Goal: Task Accomplishment & Management: Complete application form

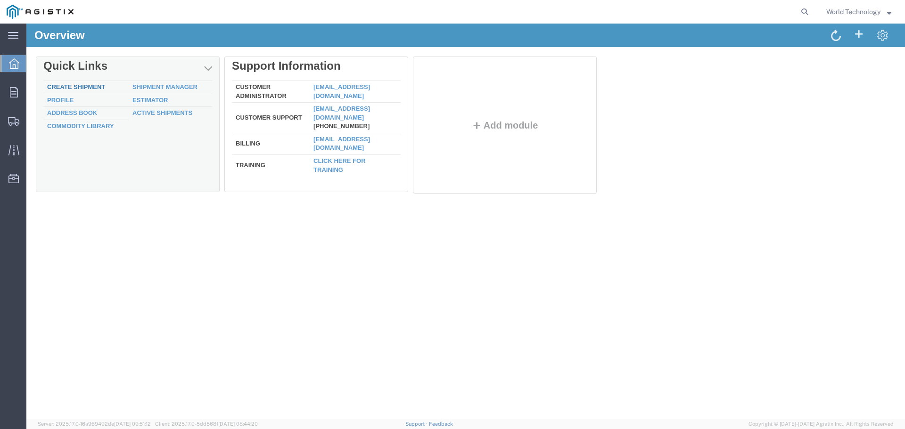
click at [86, 84] on link "Create Shipment" at bounding box center [76, 86] width 58 height 7
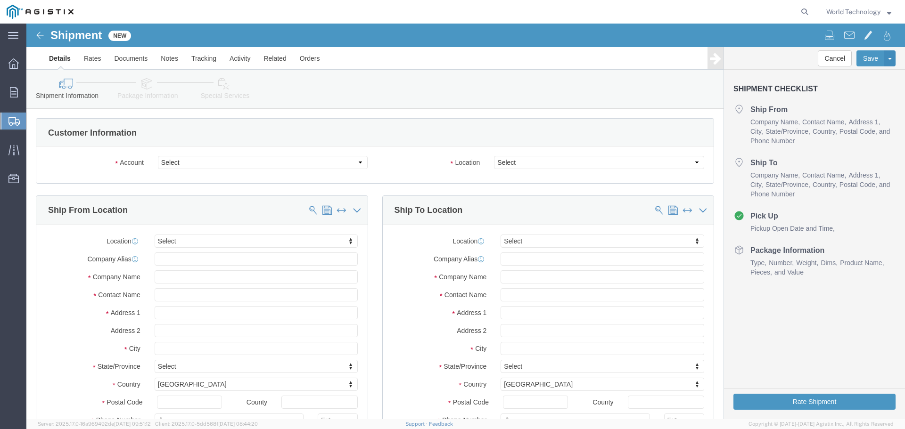
select select
click div "Account Select PG&E World Wide Technology Inc"
click select "Select PG&E World Wide Technology Inc"
select select "9596"
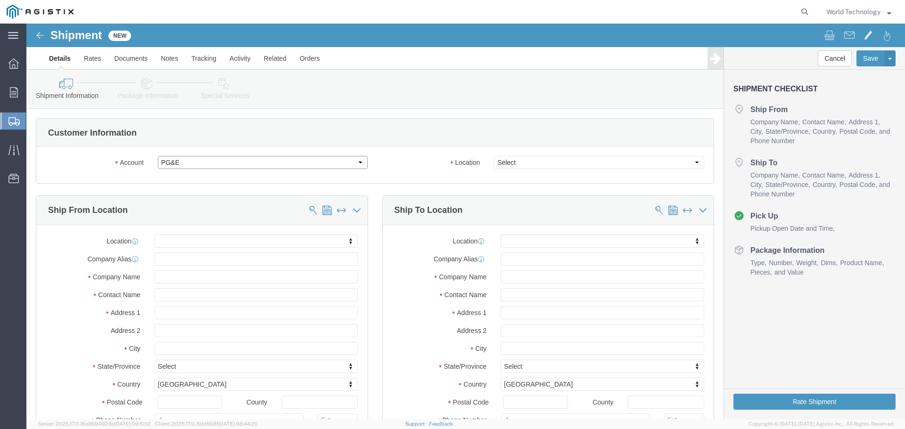
click select "Select PG&E World Wide Technology Inc"
select select "PURCHORD"
select select
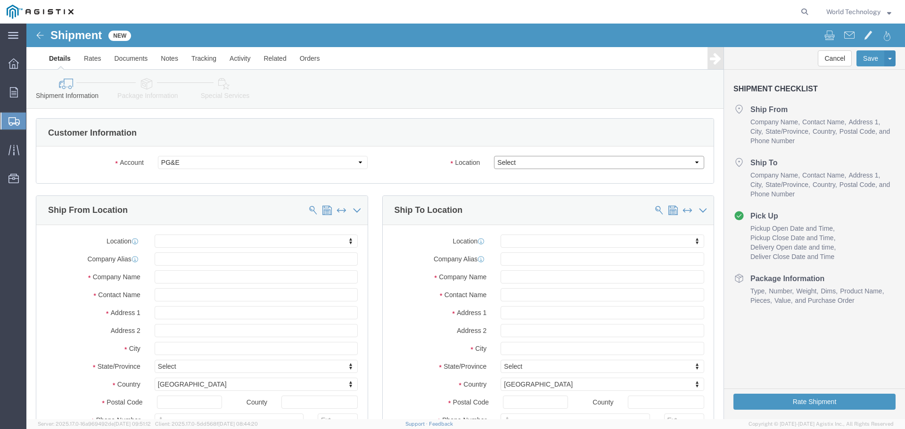
click select "Select All Others [GEOGRAPHIC_DATA] [GEOGRAPHIC_DATA] [GEOGRAPHIC_DATA] [GEOGRA…"
select select "19740"
click select "Select All Others [GEOGRAPHIC_DATA] [GEOGRAPHIC_DATA] [GEOGRAPHIC_DATA] [GEOGRA…"
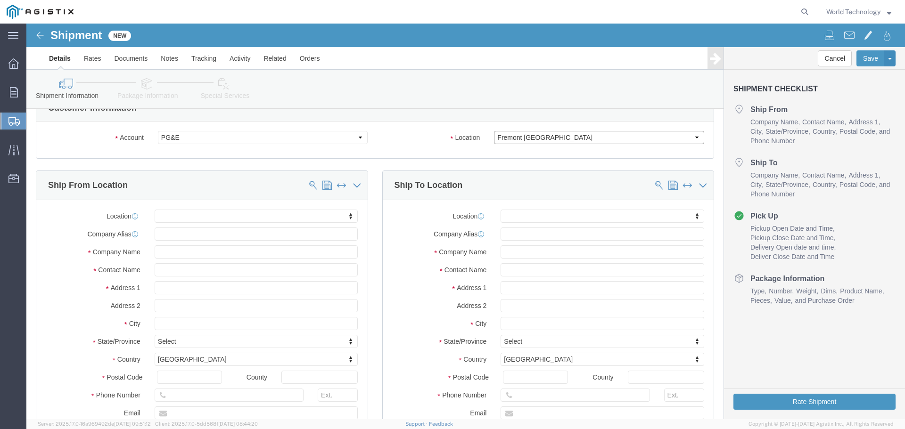
scroll to position [47, 0]
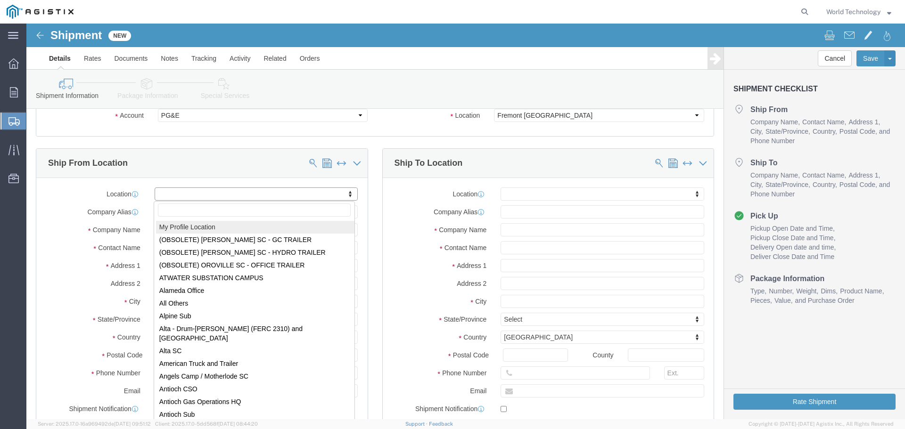
select select "MYPROFILE"
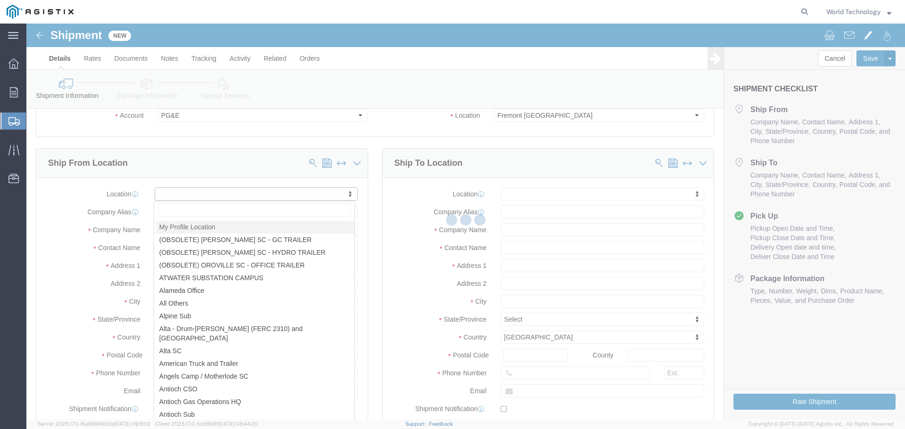
type input "World Wide Technology Inc"
type input "World Technology"
type input "[STREET_ADDRESS]"
type input "[GEOGRAPHIC_DATA]"
type input "62025"
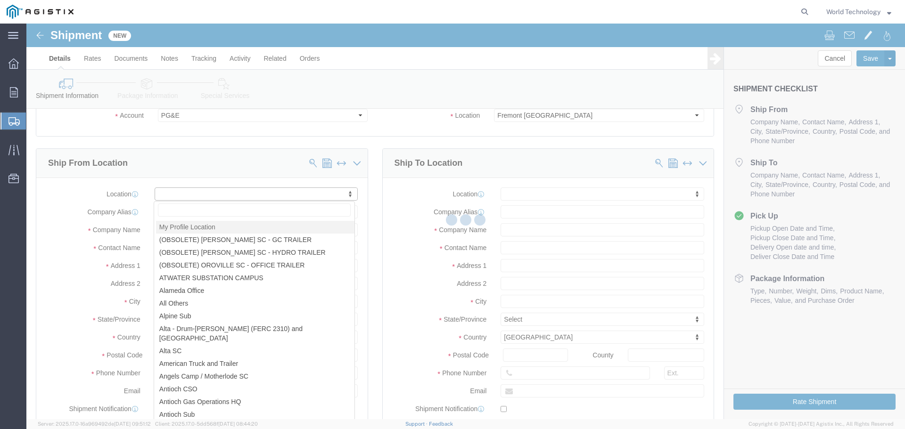
type input "3148240378"
type input "[EMAIL_ADDRESS][DOMAIN_NAME]"
checkbox input "true"
select select "IL"
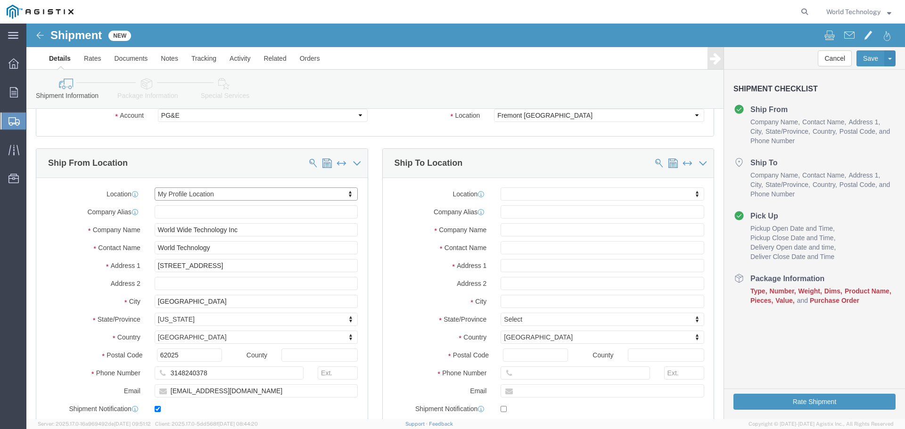
scroll to position [94, 0]
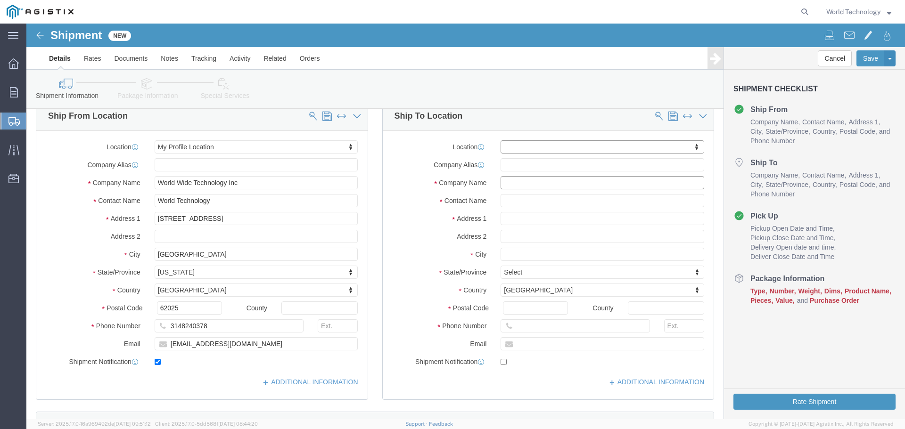
click input "text"
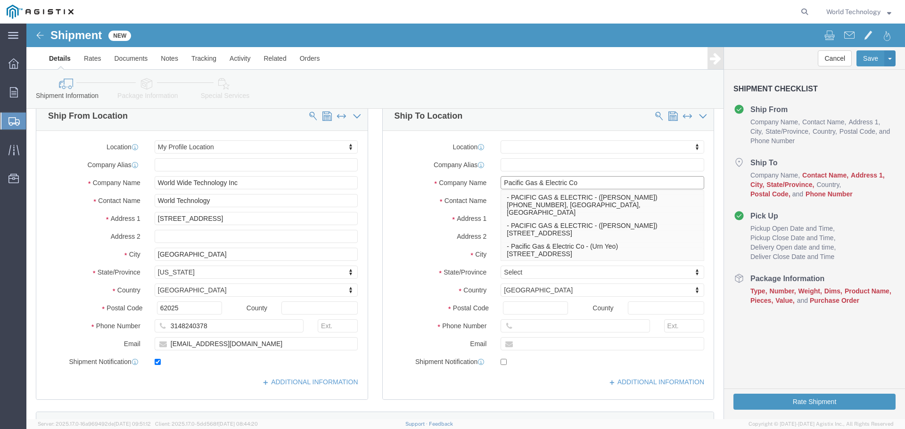
type input "Pacific Gas & Electric Co"
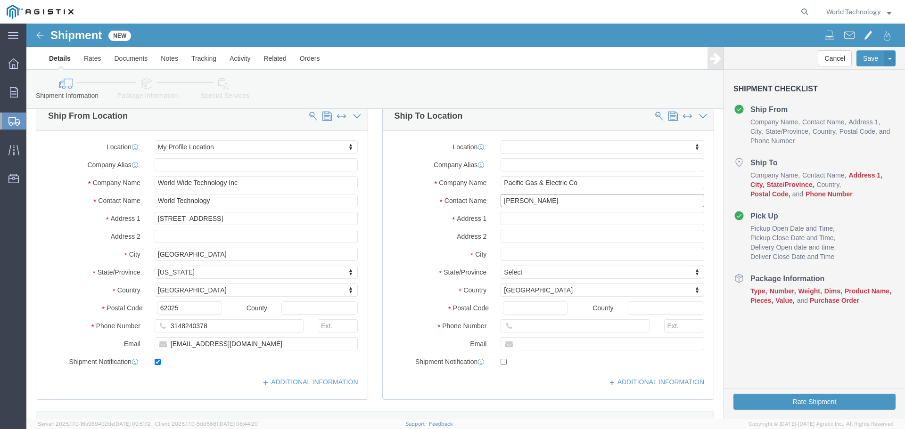
type input "[PERSON_NAME]"
type input "[STREET_ADDRESS]"
select select
type input "C/O Layline Automation"
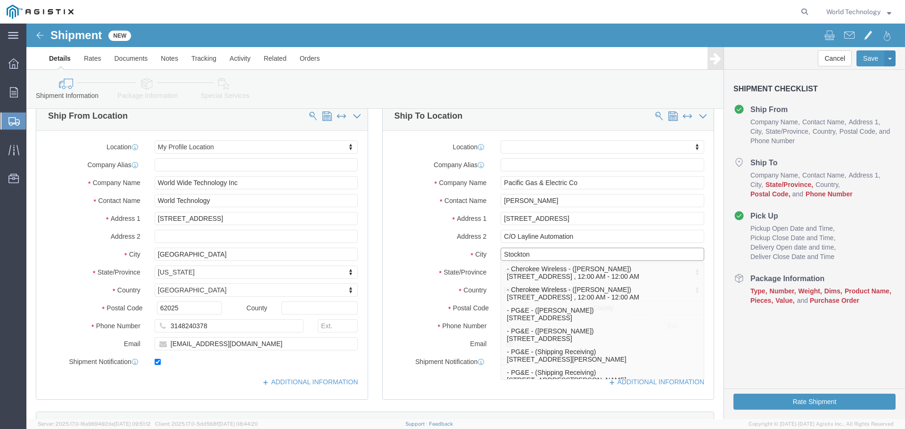
type input "Stockton"
click label "Contact Name"
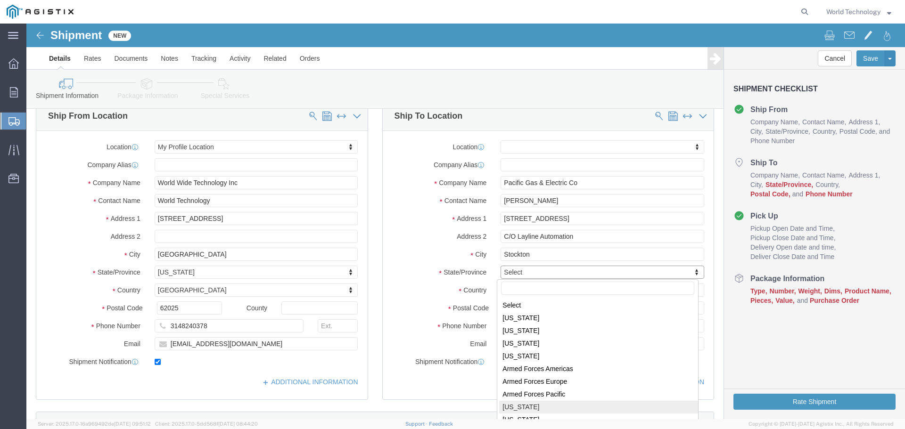
select select
select select "CA"
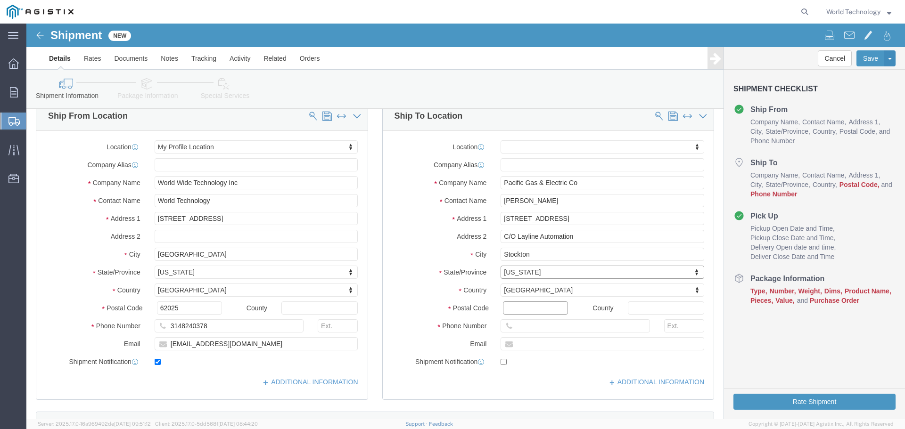
click input "Postal Code"
type input "95215"
select select
click div "Location My Profile Location (OBSOLETE) [PERSON_NAME] SC - GC TRAILER (OBSOLETE…"
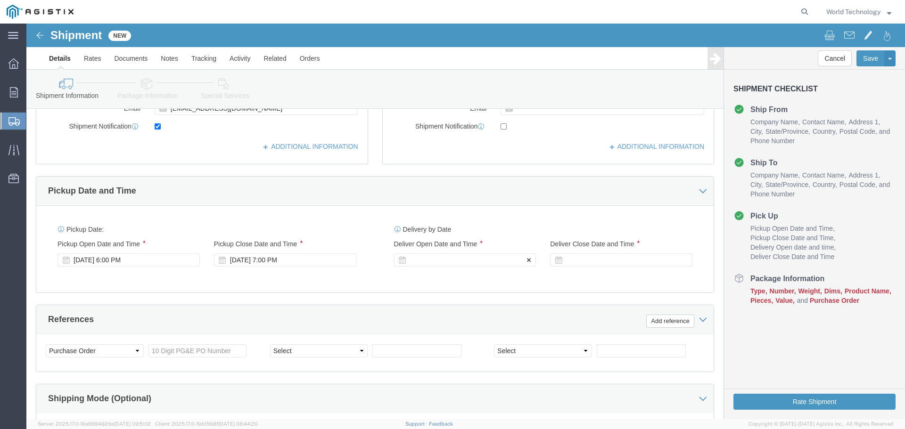
scroll to position [377, 0]
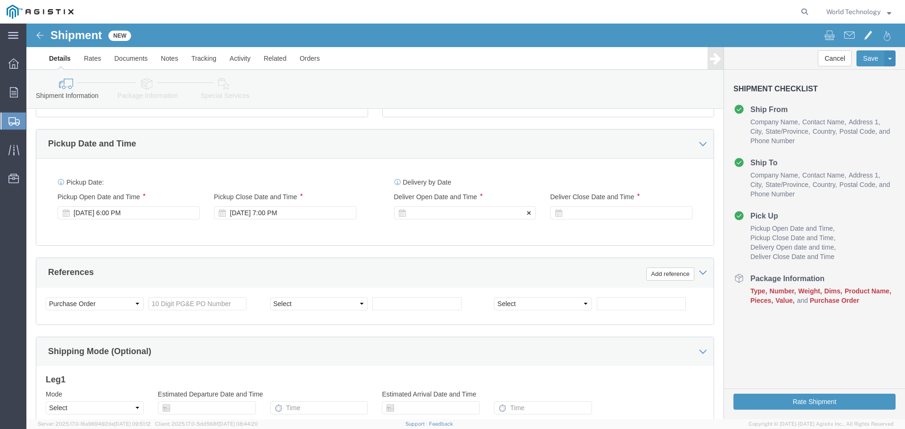
type input "[PHONE_NUMBER]"
drag, startPoint x: 415, startPoint y: 180, endPoint x: 417, endPoint y: 186, distance: 6.3
click div "Delivery Start Date Delivery Start Time Deliver Open Date and Time"
click div
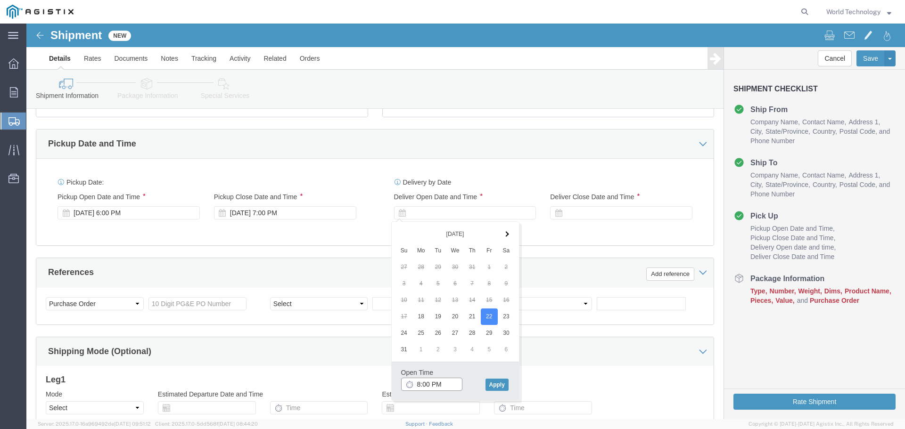
click input "8:00 PM"
type input "8:00 AM"
click button "Apply"
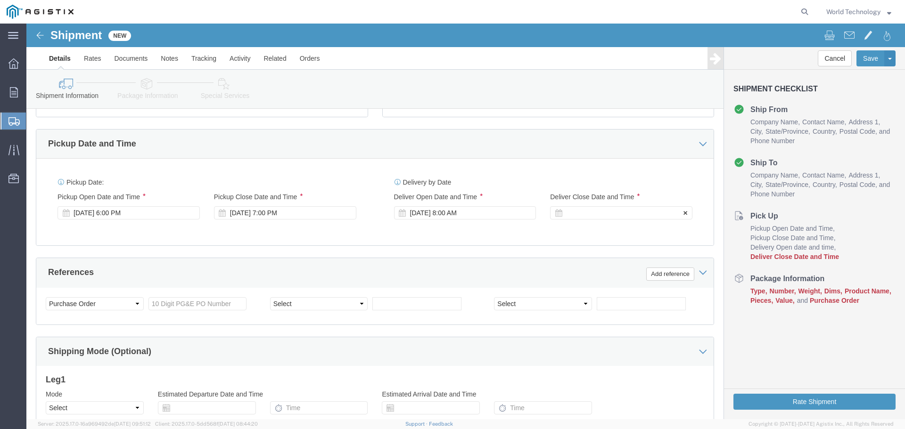
click icon
click div
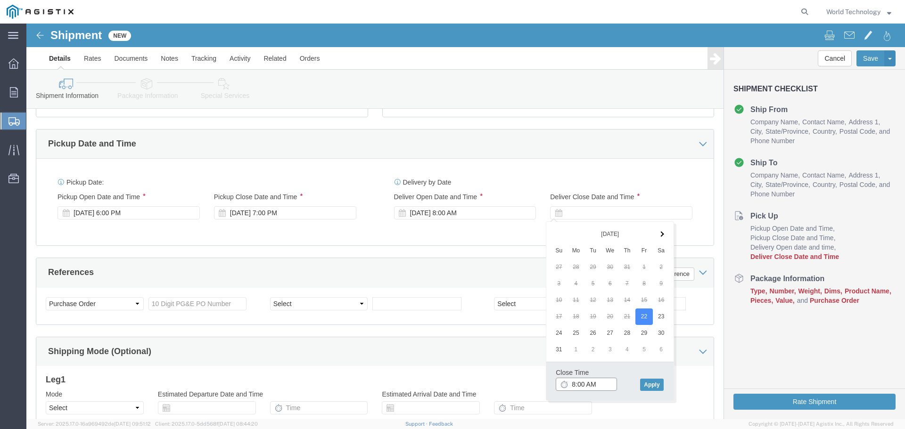
click input "8:00 AM"
type input "8:00 PM"
click div "Close Time 8:00 PM [DATE] 9:00 AM - [DATE] 9:00 AM Cancel Apply"
click button "Apply"
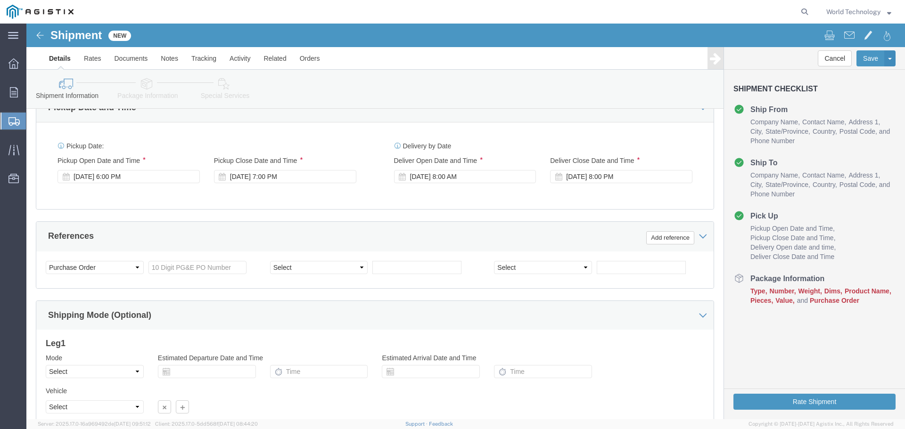
scroll to position [491, 0]
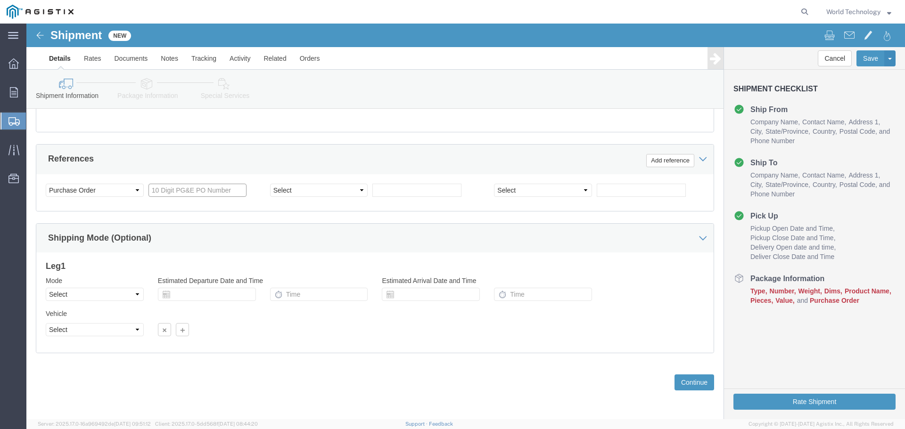
click input "text"
type input "2701213657"
click select "Select Account Type Activity ID Airline Appointment Number ASN Batch Request # …"
select select "SALEORDR"
click select "Select Account Type Activity ID Airline Appointment Number ASN Batch Request # …"
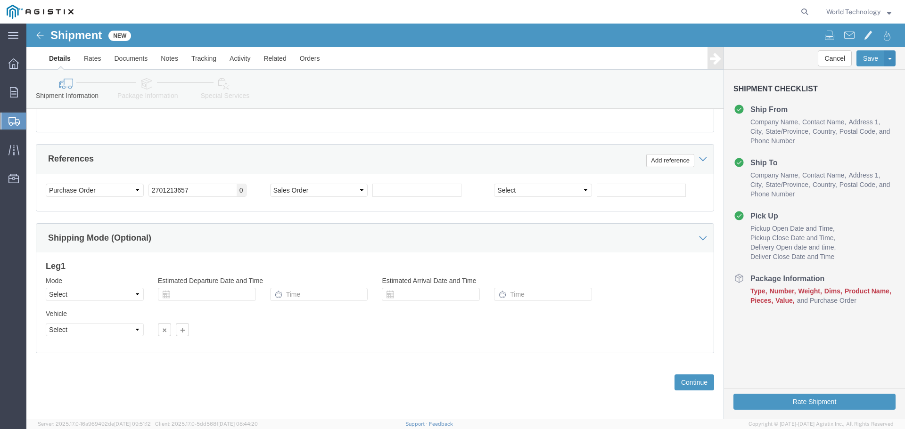
click div "Select Account Type Activity ID Airline Appointment Number ASN Batch Request # …"
click input "text"
type input "12334641"
click select "Select Account Type Activity ID Airline Appointment Number ASN Batch Request # …"
select select "DELNUM"
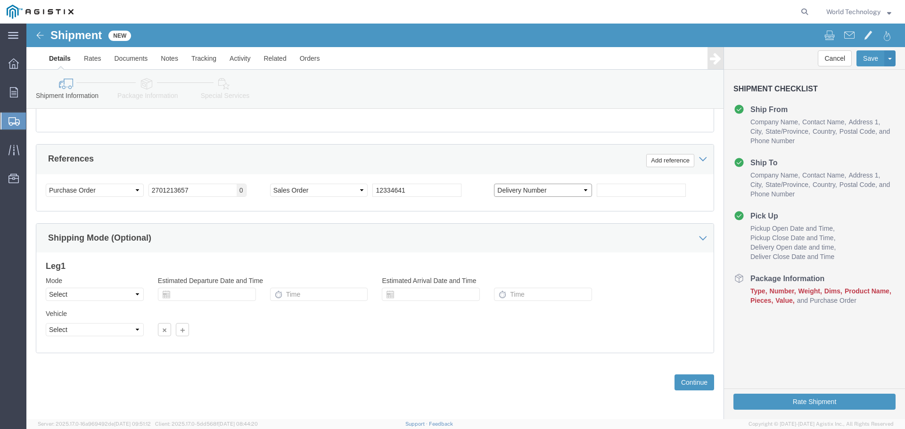
click select "Select Account Type Activity ID Airline Appointment Number ASN Batch Request # …"
click input "text"
type input "1601595548"
click div "Customer Information Account Select PG&E World Wide Technology Inc Location Sel…"
click button "Continue"
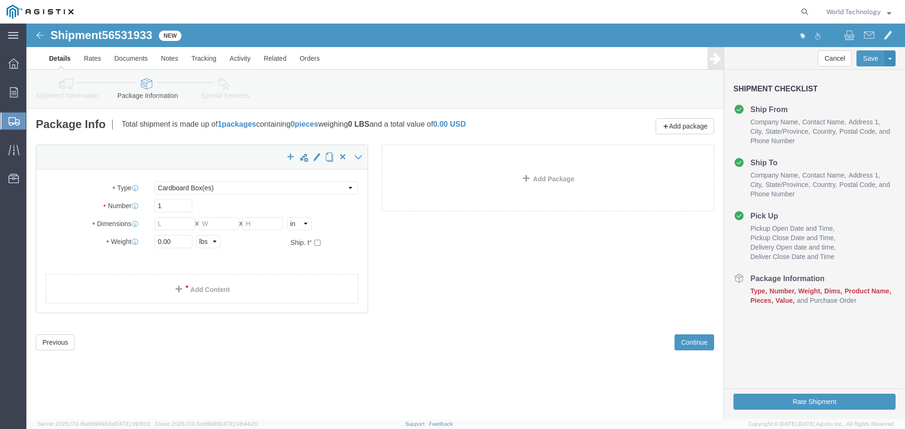
click div "x Package Type Select Bulk Bundle(s) Cardboard Box(es) Carton(s) Crate(s) Drum(…"
click select "Select Bulk Bundle(s) Cardboard Box(es) Carton(s) Crate(s) Drum(s) (Fiberboard)…"
select select "PSNS"
click select "Select Bulk Bundle(s) Cardboard Box(es) Carton(s) Crate(s) Drum(s) (Fiberboard)…"
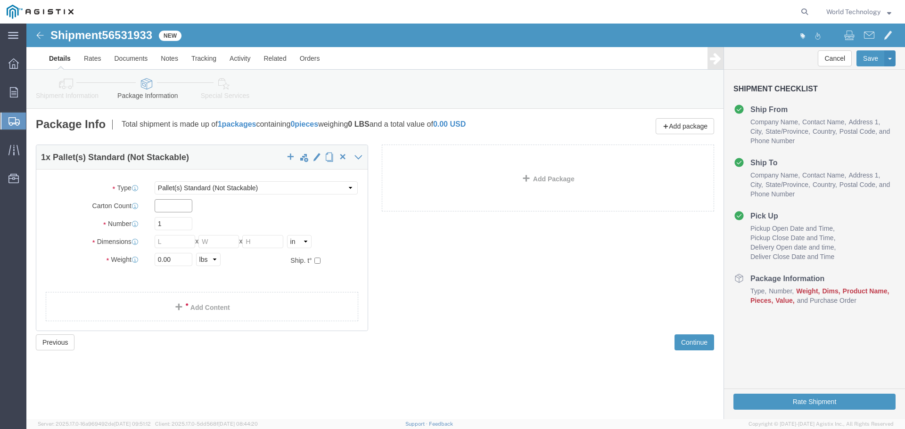
click input "text"
type input "6"
click input "text"
type input "48"
click input "text"
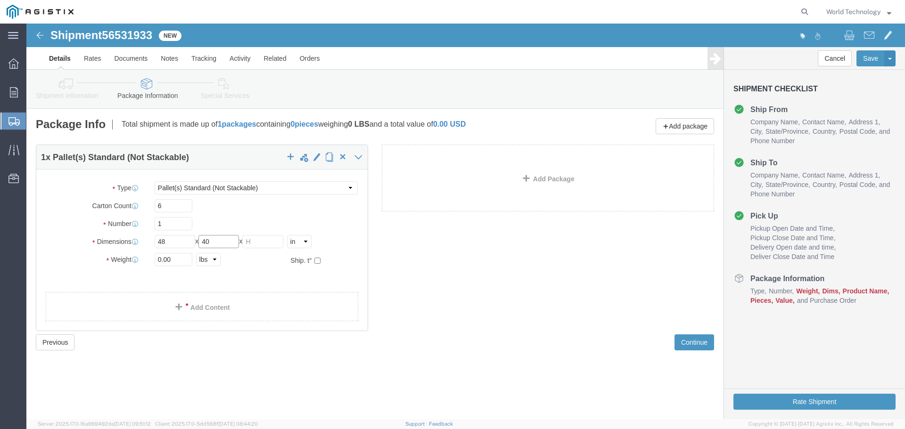
type input "40"
click input "text"
type input "38"
click input "0.00"
type input "0"
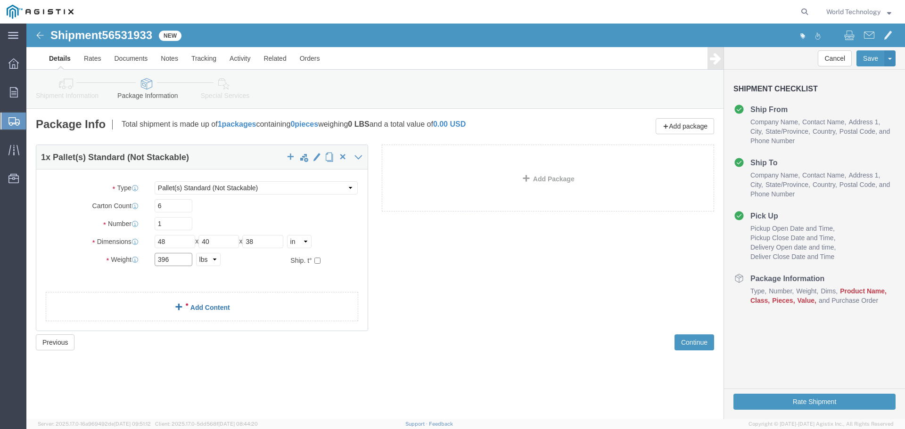
type input "396"
click div "1 x Pallet(s) Standard (Not Stackable) Package Type Select Bulk Bundle(s) Cardb…"
click link "Add Content"
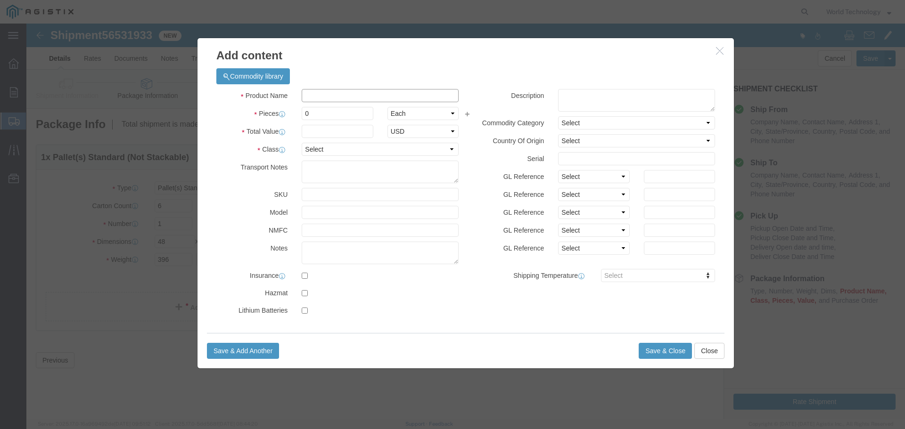
click input "text"
type input "Computer Equipment"
click div "Product Name Computer Equipment Pieces 0 Select Bag Barrels 100Board Feet Bottl…"
click input "0"
type input "6"
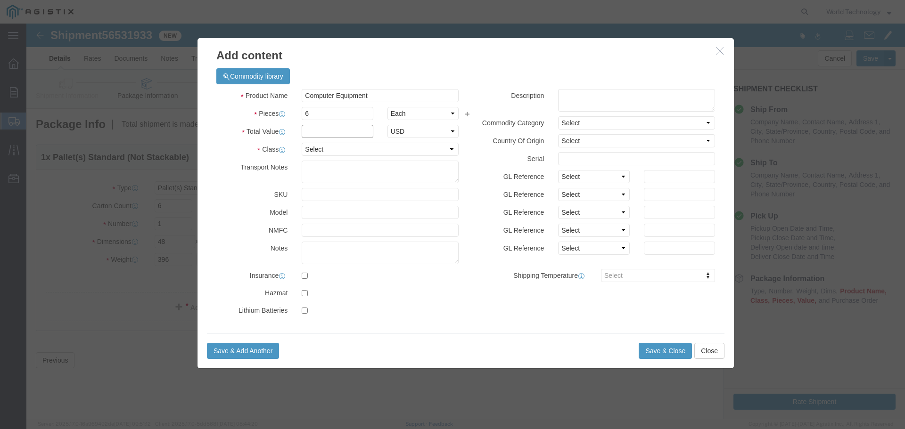
click input "text"
type input "10,000"
click select "Select 50 55 60 65 70 85 92.5 100 125 175 250 300 400"
select select "92.5"
click select "Select 50 55 60 65 70 85 92.5 100 125 175 250 300 400"
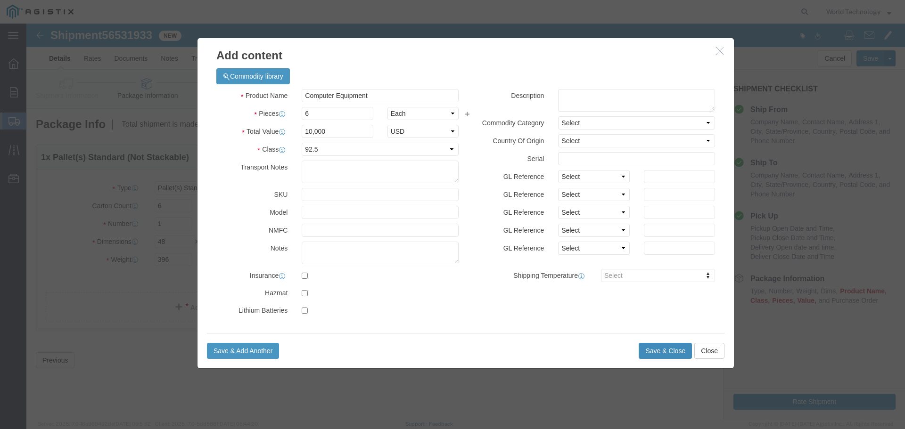
click button "Save & Close"
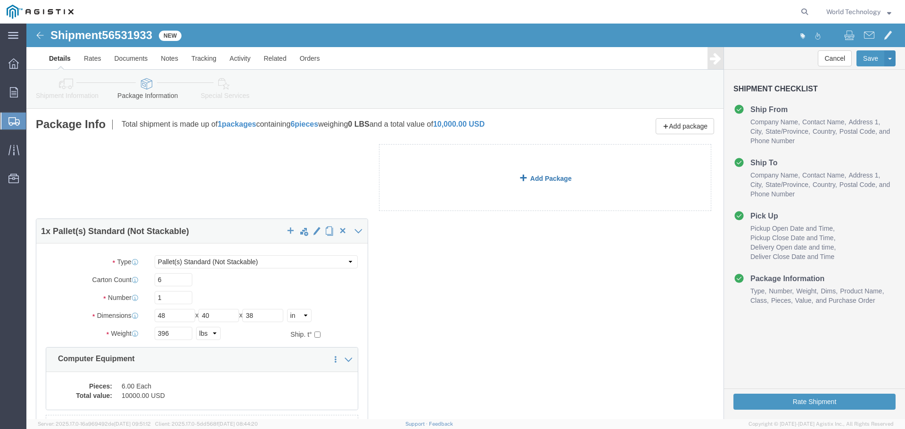
click link "Add Package"
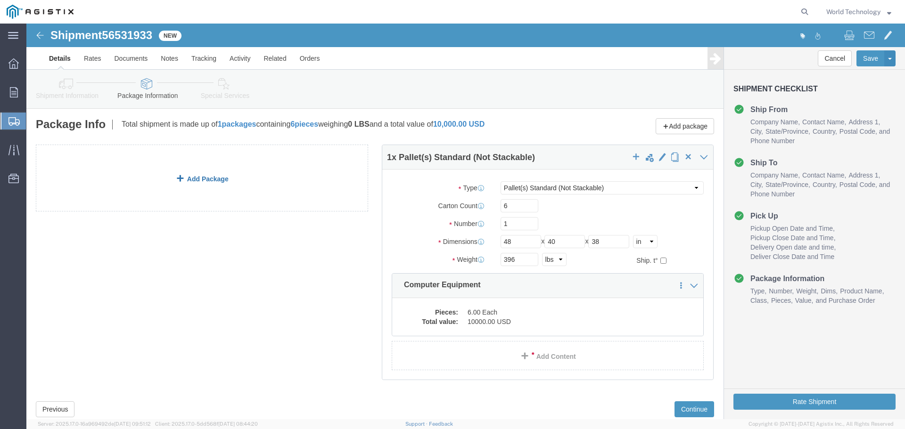
click div "1 x Pallet(s) Standard (Not Stackable) Package Type Select Bulk Bundle(s) Cardb…"
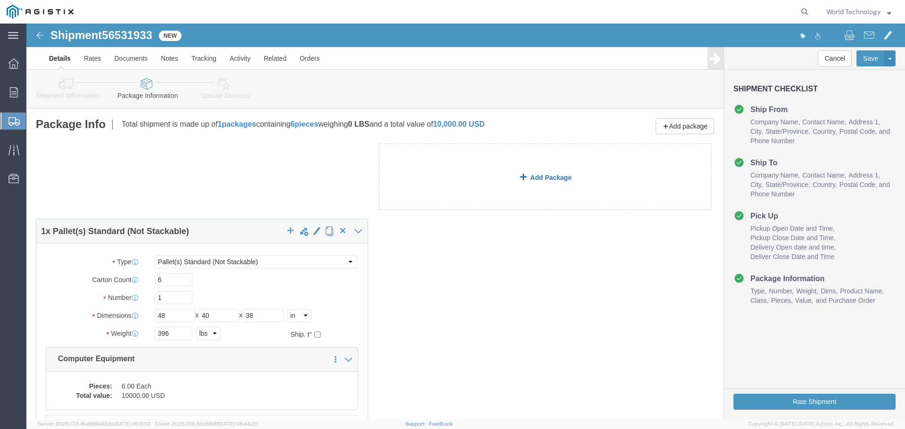
click link "Add Package"
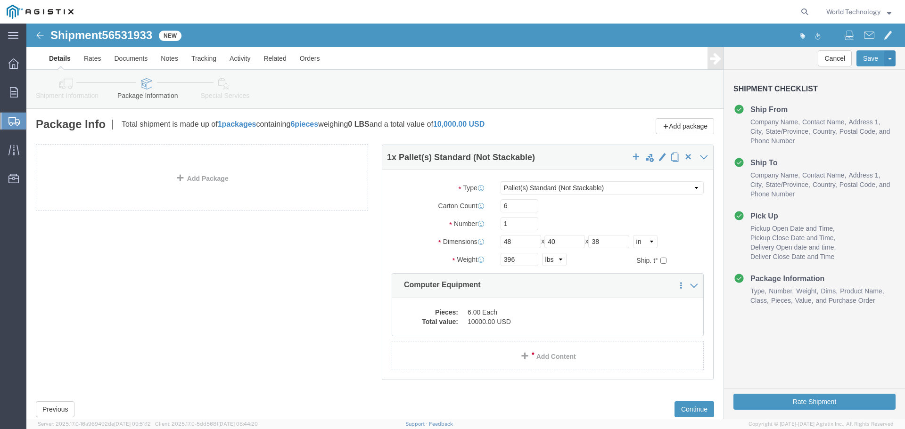
click div "1 x Pallet(s) Standard (Not Stackable) Package Type Select Bulk Bundle(s) Cardb…"
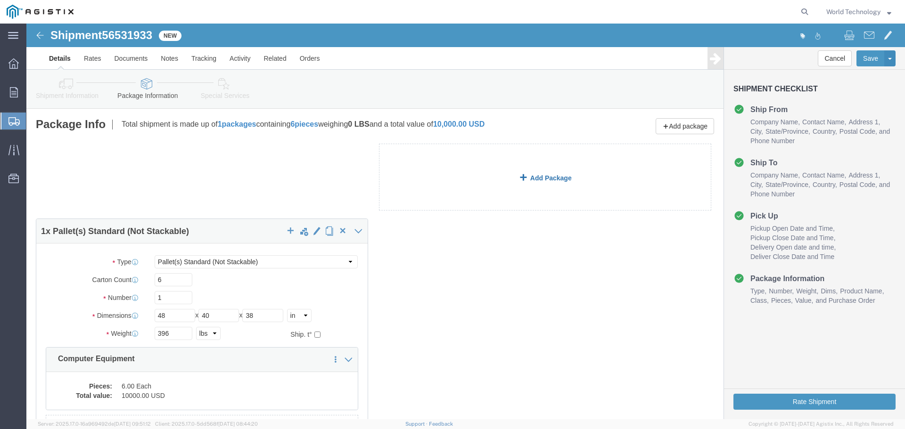
click link "Add Package"
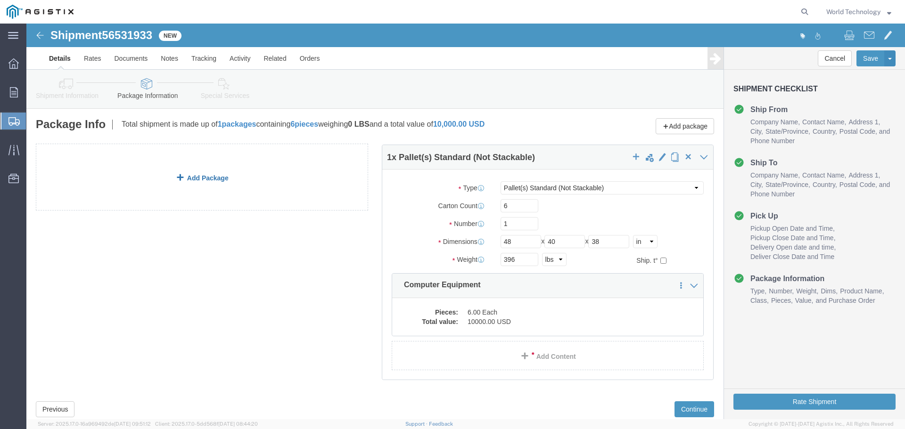
click div "1 x Pallet(s) Standard (Not Stackable) Package Type Select Bulk Bundle(s) Cardb…"
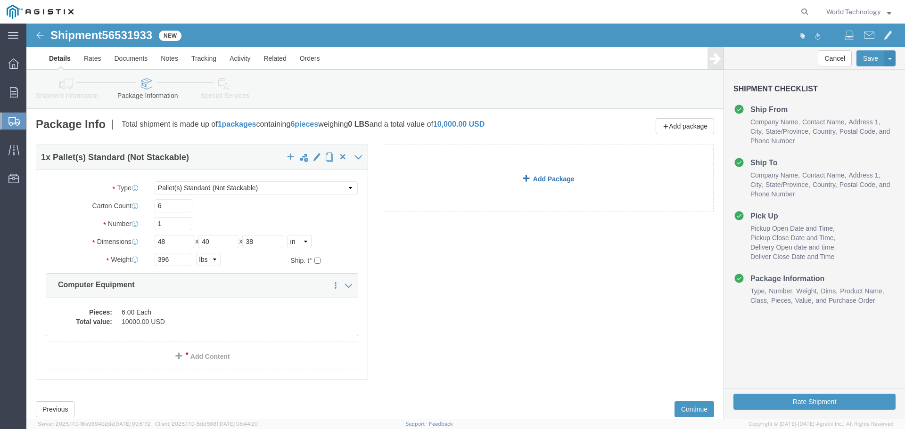
click link "Add Package"
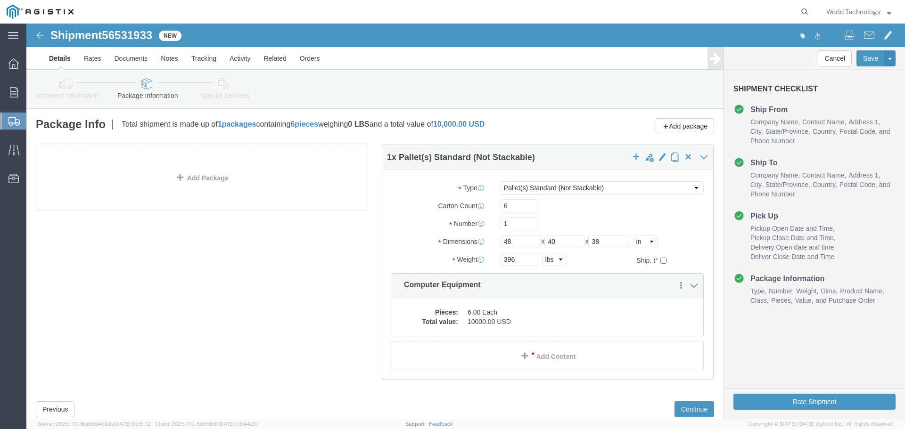
click div "1 x Pallet(s) Standard (Not Stackable) Package Type Select Bulk Bundle(s) Cardb…"
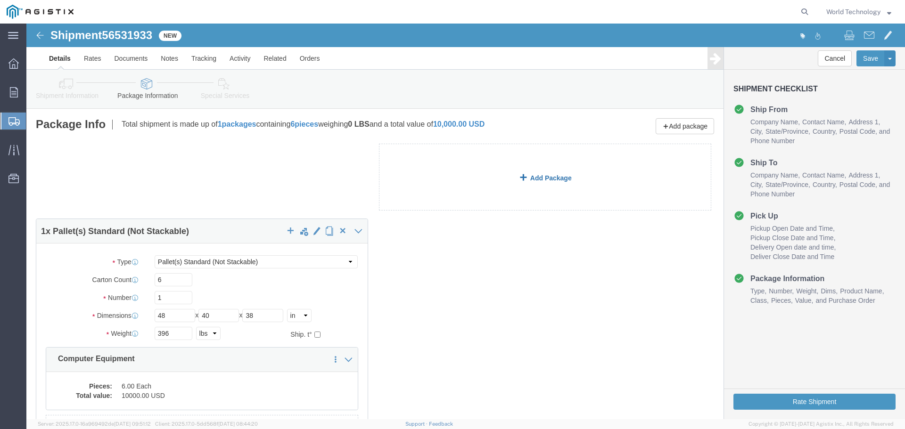
click link "Add Package"
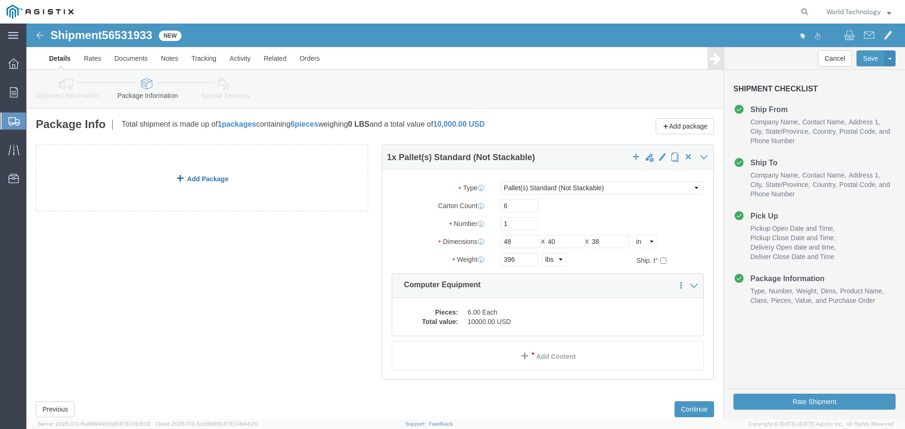
click div "1 x Pallet(s) Standard (Not Stackable) Package Type Select Bulk Bundle(s) Cardb…"
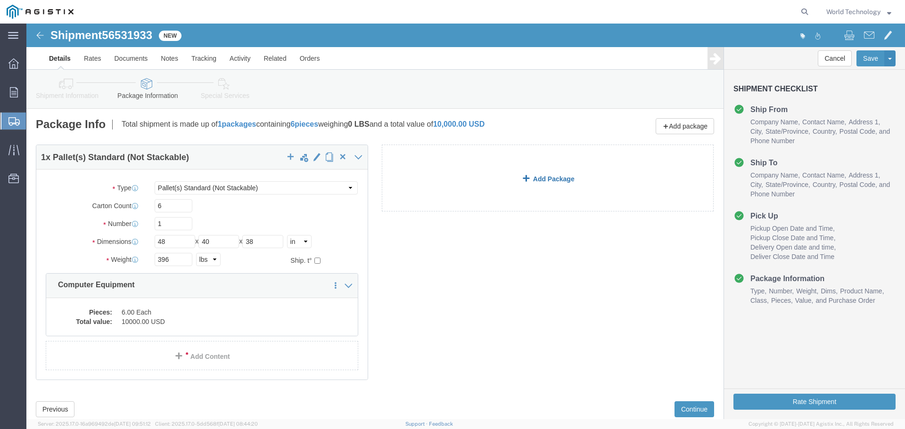
click link "Add Package"
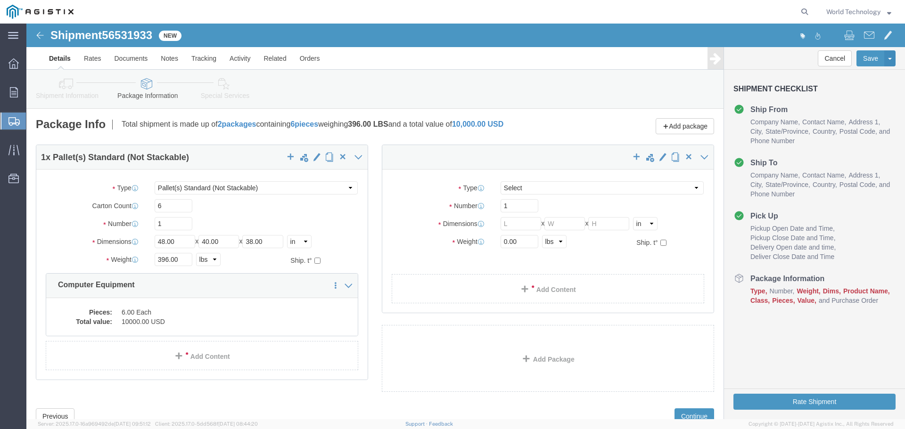
select select "PSNS"
click select "Select Bulk Bundle(s) Cardboard Box(es) Carton(s) Crate(s) Drum(s) (Fiberboard)…"
select select "PSNS"
click select "Select Bulk Bundle(s) Cardboard Box(es) Carton(s) Crate(s) Drum(s) (Fiberboard)…"
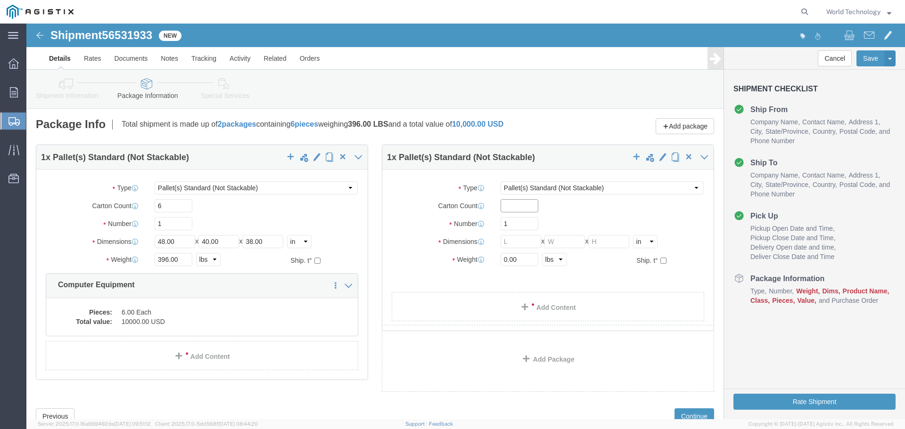
click input "text"
type input "5"
click input "text"
type input "48"
click input "text"
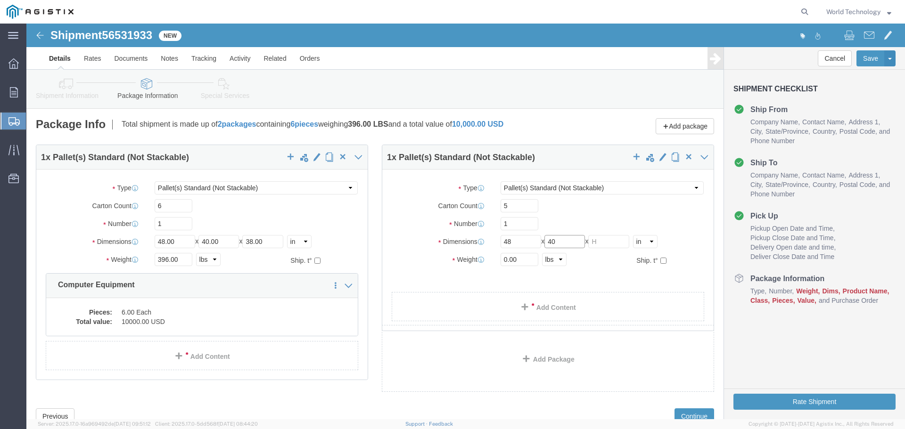
type input "40"
click input "text"
type input "38"
click input "0.00"
type input "0"
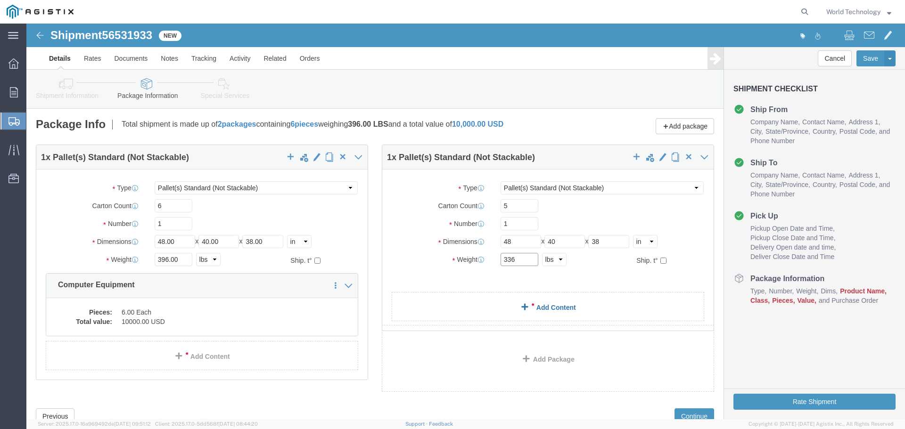
type input "336"
click div "1 x Pallet(s) Standard (Not Stackable) Package Type Select Bulk Bundle(s) Cardb…"
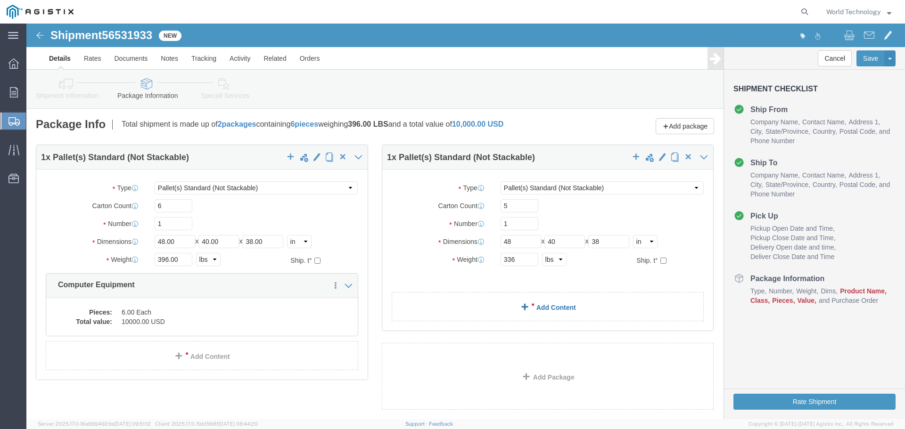
click div "1 x Pallet(s) Standard (Not Stackable) Package Type Select Bulk Bundle(s) Cardb…"
click link "Add Content"
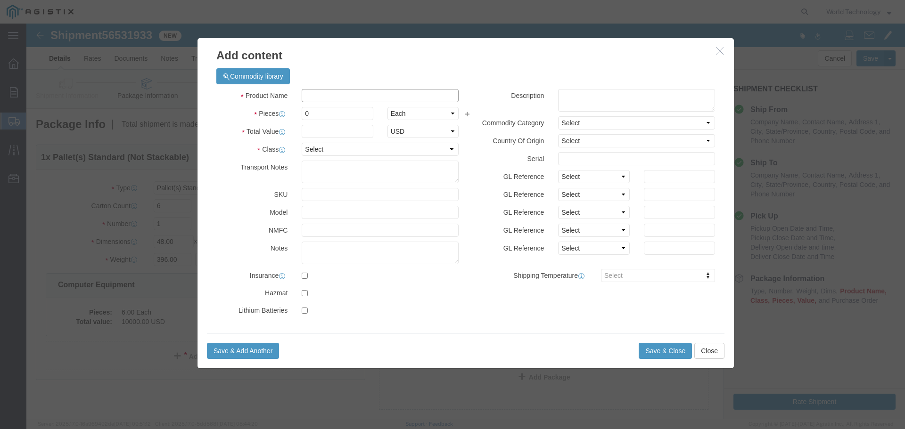
click input "text"
type input "Computer Equipment"
click input "0"
type input "5"
click input "text"
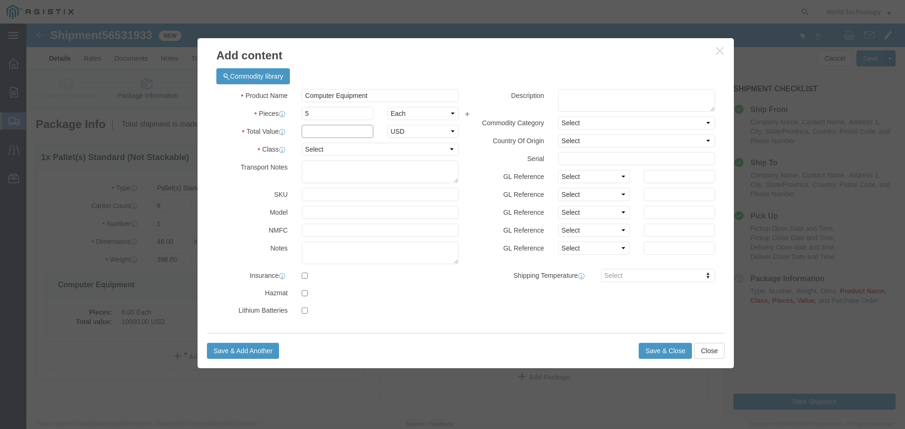
type input "10,000"
click select "Select 50 55 60 65 70 85 92.5 100 125 175 250 300 400"
select select "92.5"
click select "Select 50 55 60 65 70 85 92.5 100 125 175 250 300 400"
click button "Save & Close"
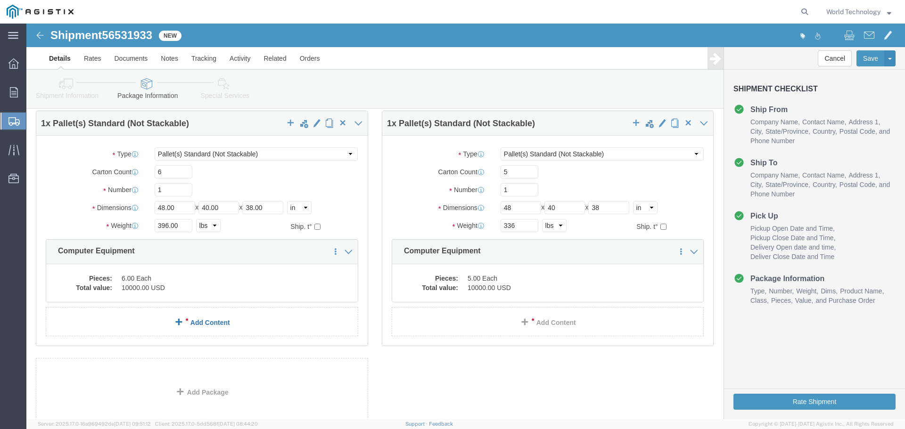
scroll to position [101, 0]
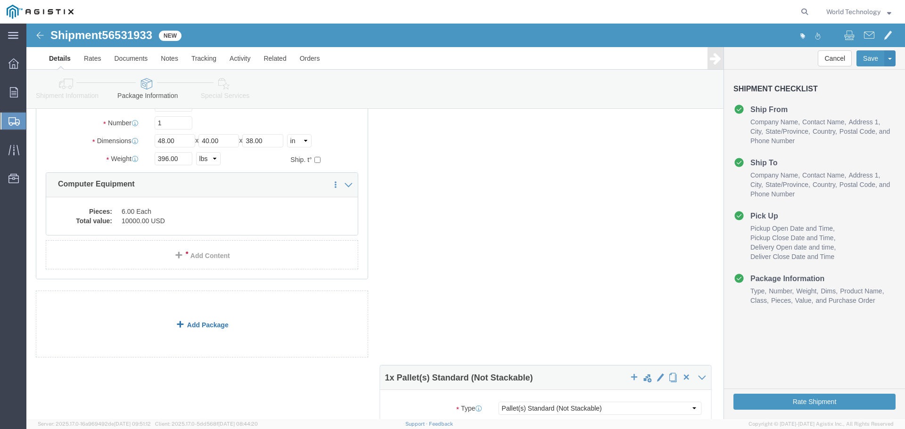
click div "1 x Pallet(s) Standard (Not Stackable) Package Type Select Bulk Bundle(s) Cardb…"
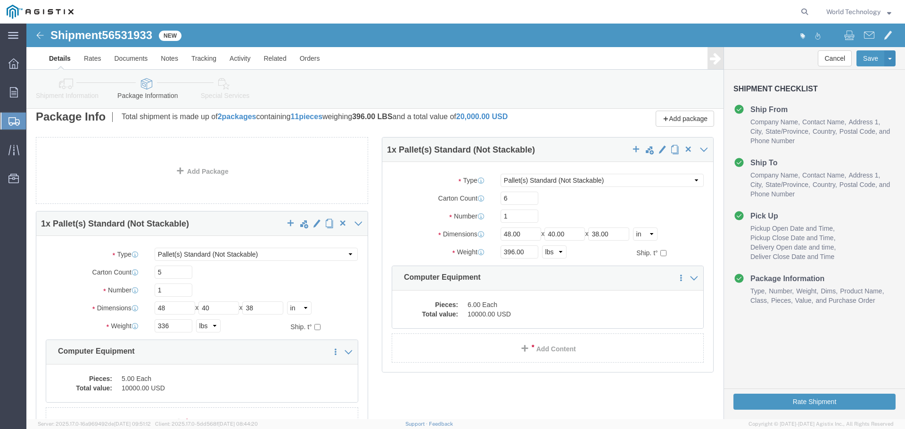
scroll to position [0, 0]
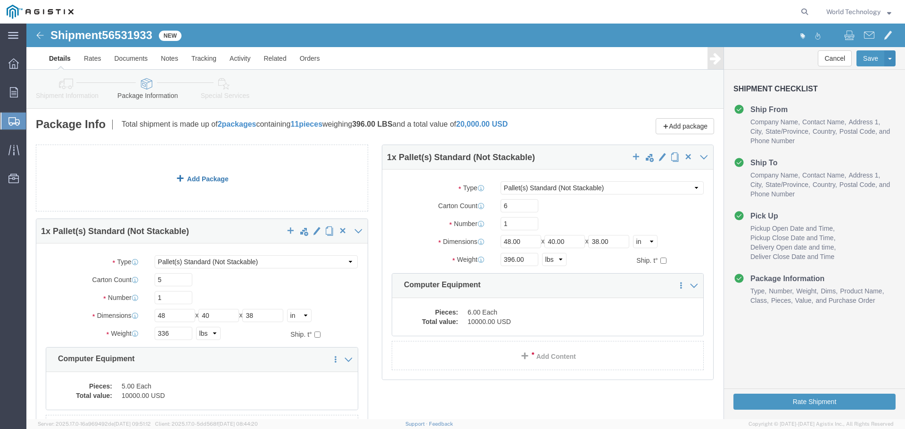
click div "1 x Pallet(s) Standard (Not Stackable) Package Type Select Bulk Bundle(s) Cardb…"
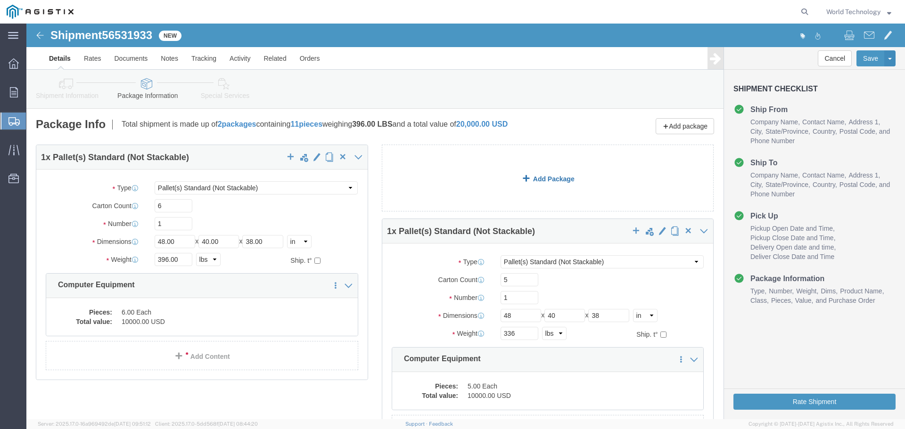
click div "1 x Pallet(s) Standard (Not Stackable) Package Type Select Bulk Bundle(s) Cardb…"
click link "Add Package"
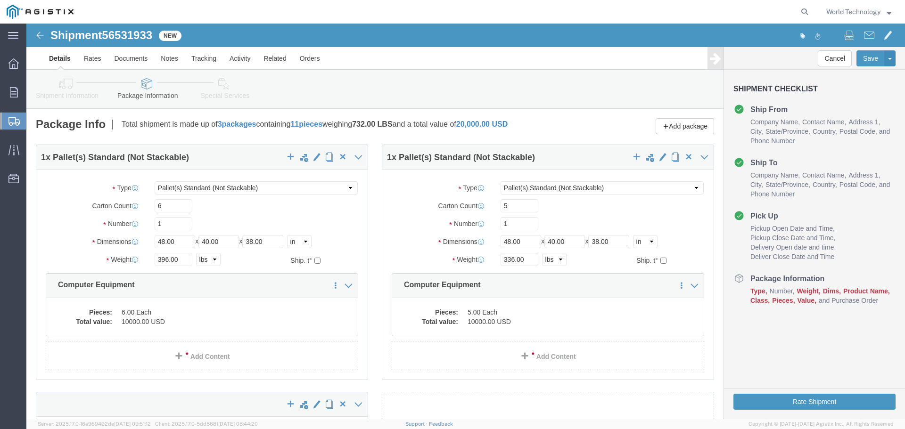
select select "PSNS"
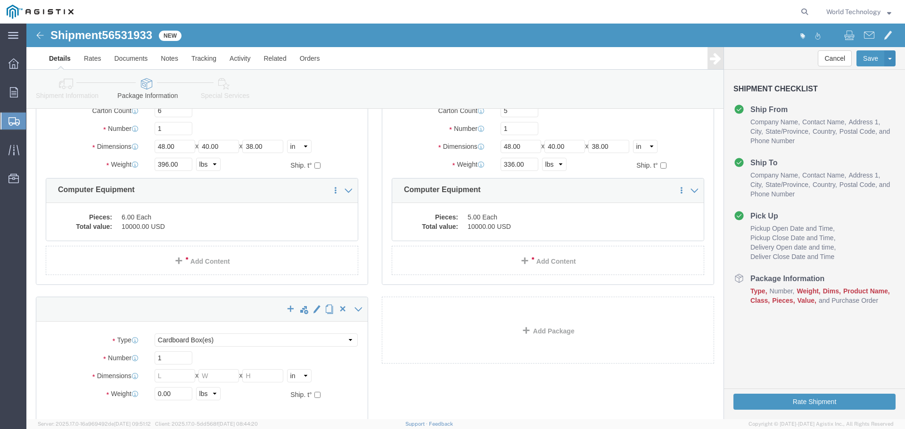
scroll to position [207, 0]
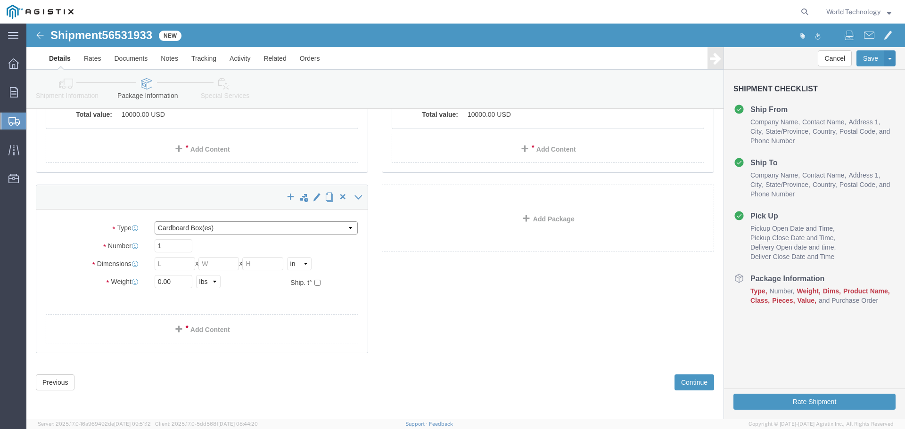
click select "Select Bulk Bundle(s) Cardboard Box(es) Carton(s) Crate(s) Drum(s) (Fiberboard)…"
select select "PSNS"
click select "Select Bulk Bundle(s) Cardboard Box(es) Carton(s) Crate(s) Drum(s) (Fiberboard)…"
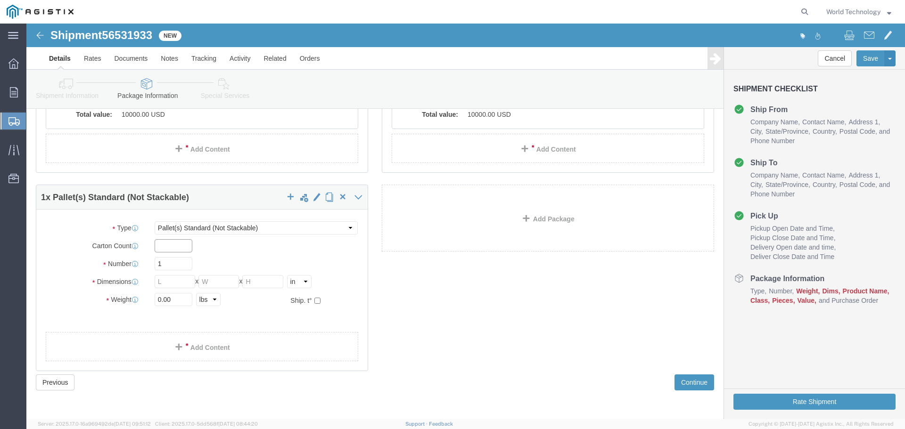
click input "text"
type input "8"
click input "text"
type input "48"
click input "text"
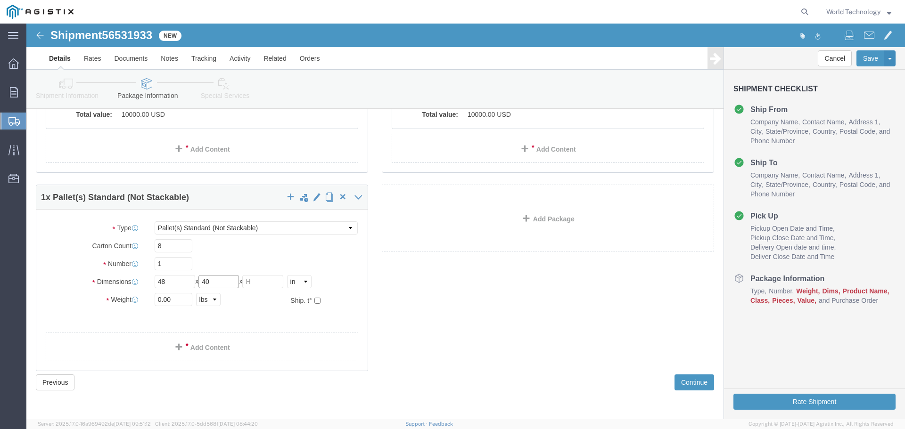
type input "40"
click input "text"
type input "49"
click input "0.00"
type input "0"
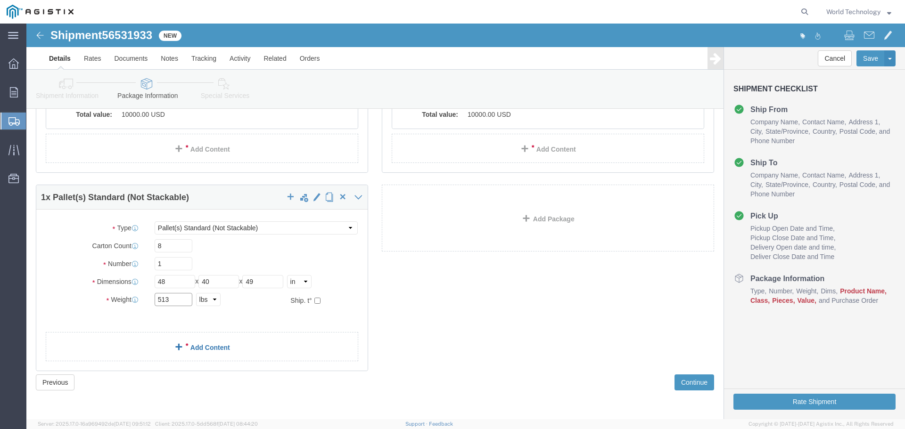
type input "513"
click div "1 x Pallet(s) Standard (Not Stackable) Package Type Select Bulk Bundle(s) Cardb…"
click link "Add Content"
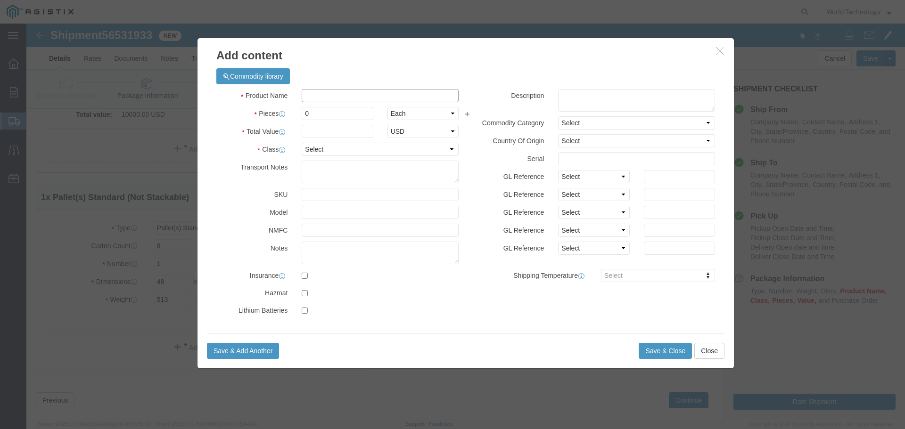
click input "text"
type input "Computer Equipment"
type input "8"
click input "text"
type input "10,000"
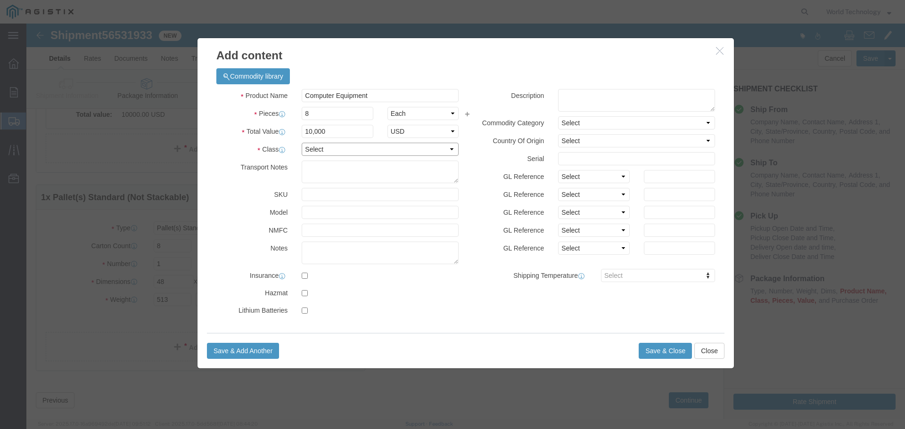
click select "Select 50 55 60 65 70 85 92.5 100 125 175 250 300 400"
select select "92.5"
click select "Select 50 55 60 65 70 85 92.5 100 125 175 250 300 400"
click div "Save & Add Another Save & Close Close"
click button "Save & Close"
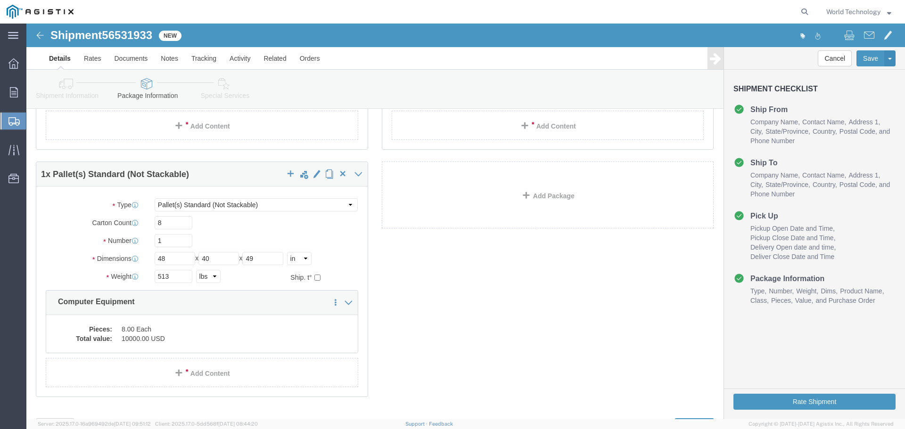
scroll to position [236, 0]
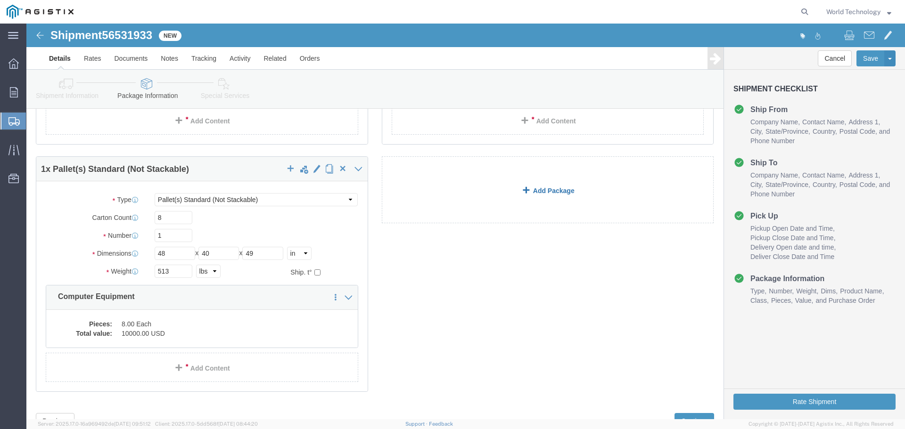
click link "Add Package"
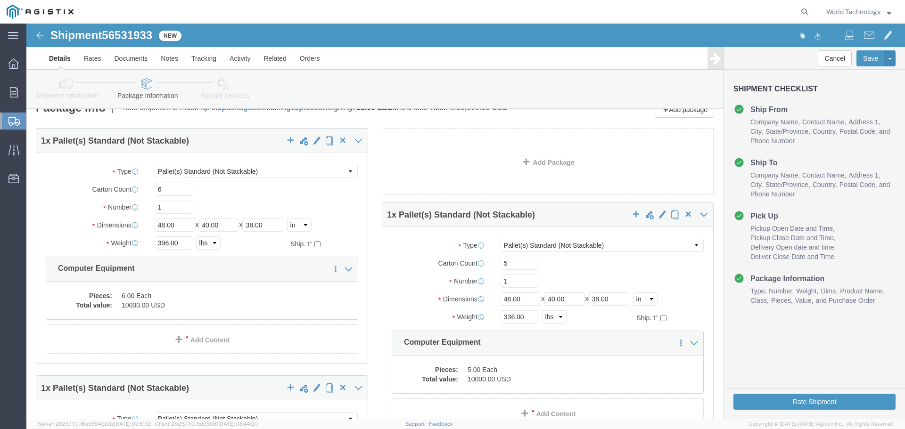
scroll to position [0, 0]
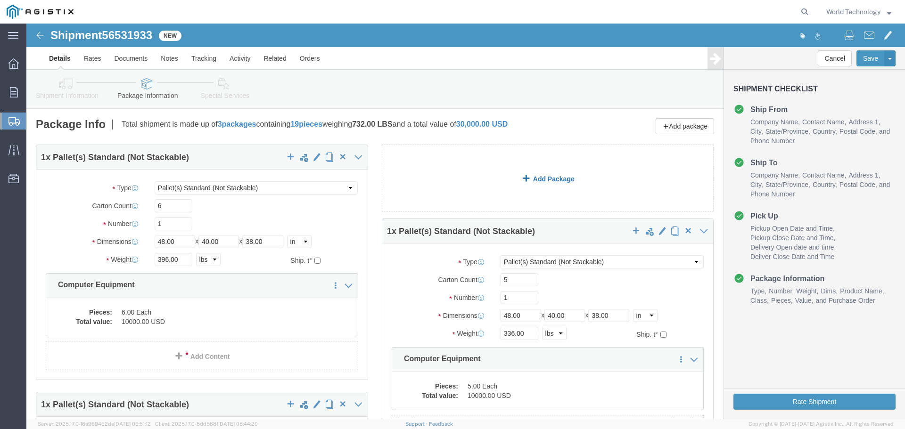
click link "Add Package"
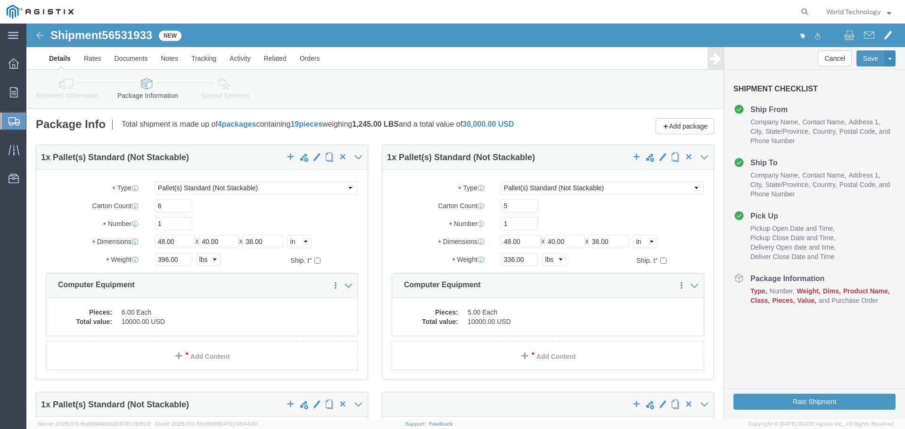
select select "PSNS"
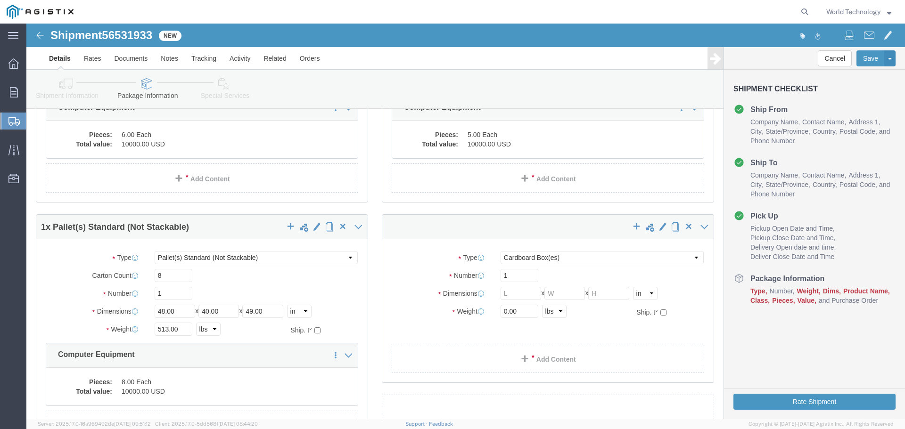
scroll to position [188, 0]
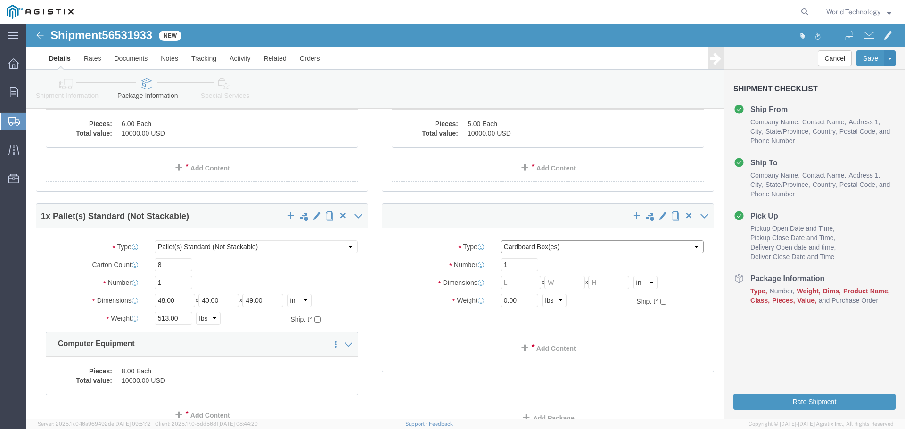
click select "Select Bulk Bundle(s) Cardboard Box(es) Carton(s) Crate(s) Drum(s) (Fiberboard)…"
select select "PSNS"
click select "Select Bulk Bundle(s) Cardboard Box(es) Carton(s) Crate(s) Drum(s) (Fiberboard)…"
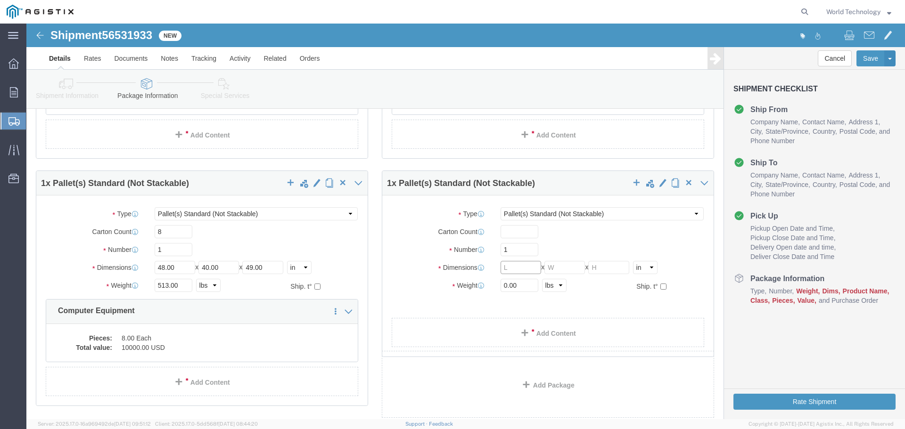
scroll to position [236, 0]
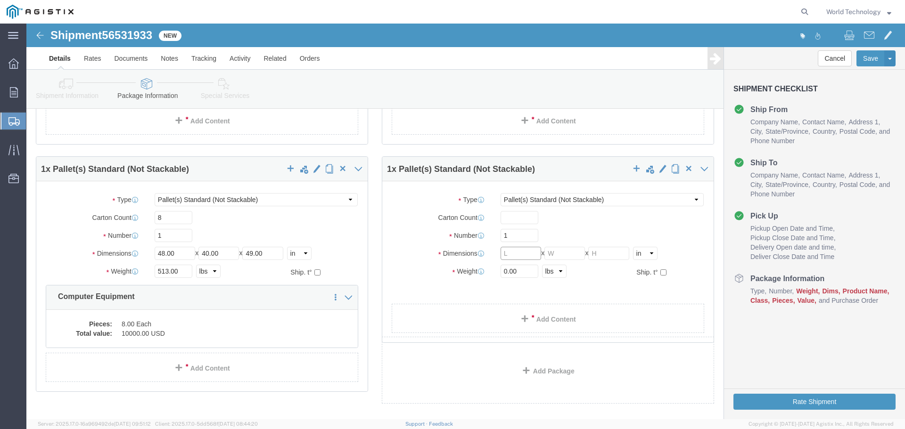
click input "text"
type input "6"
click input "text"
type input "48"
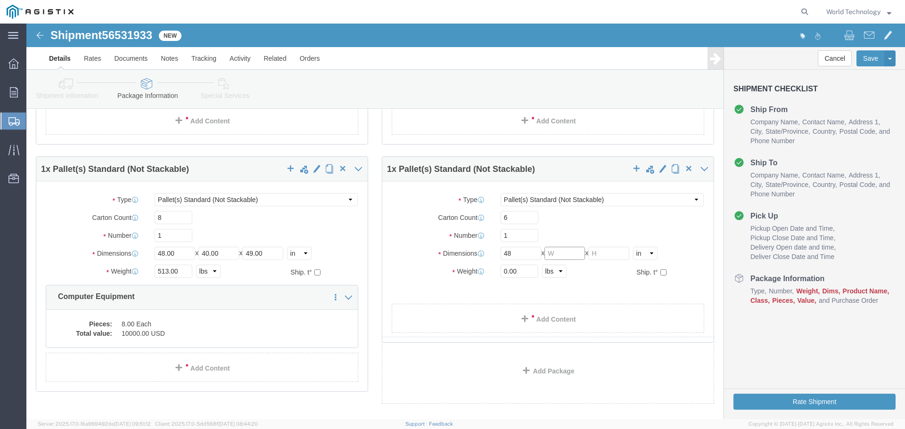
click input "text"
type input "40"
click input "text"
type input "38"
click input "0.00"
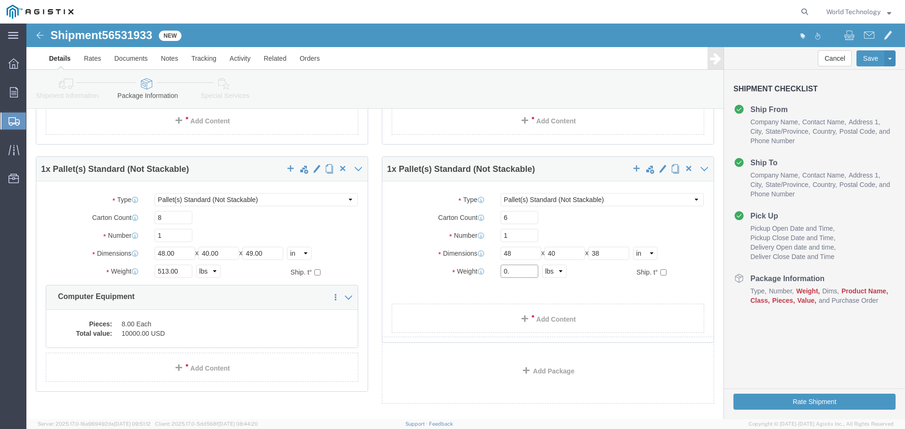
type input "0"
type input "397"
click div "1 x Pallet(s) Standard (Not Stackable) Package Type Select Bulk Bundle(s) Cardb…"
click span
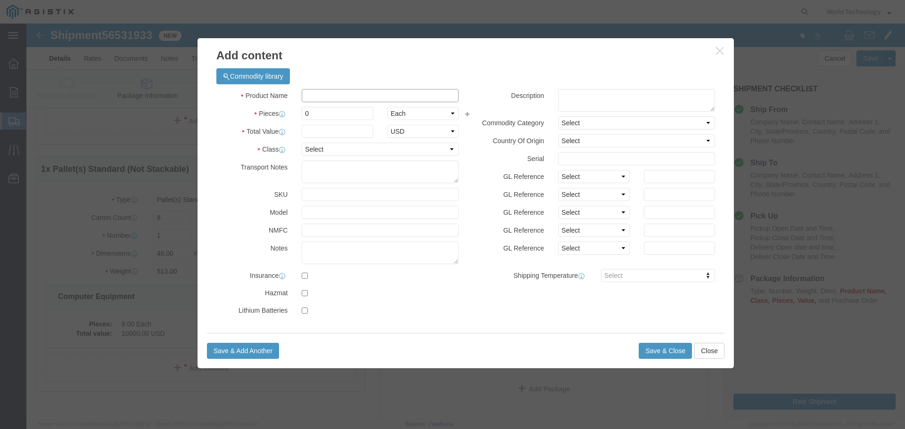
click input "text"
type input "Computer Equipment"
type input "6"
click input "text"
type input "10,000"
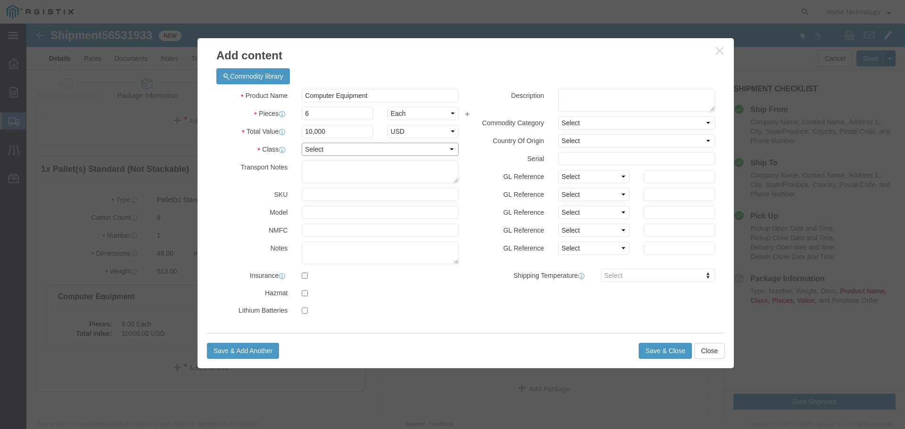
click select "Select 50 55 60 65 70 85 92.5 100 125 175 250 300 400"
select select "92.5"
click select "Select 50 55 60 65 70 85 92.5 100 125 175 250 300 400"
click button "Save & Close"
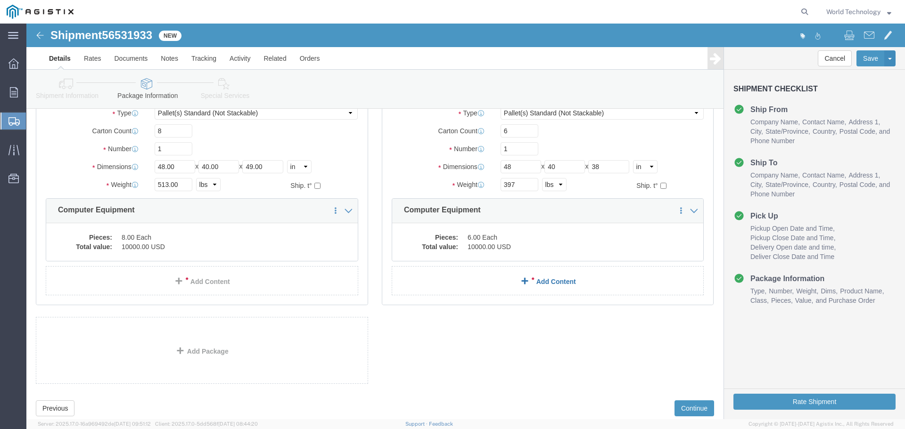
scroll to position [330, 0]
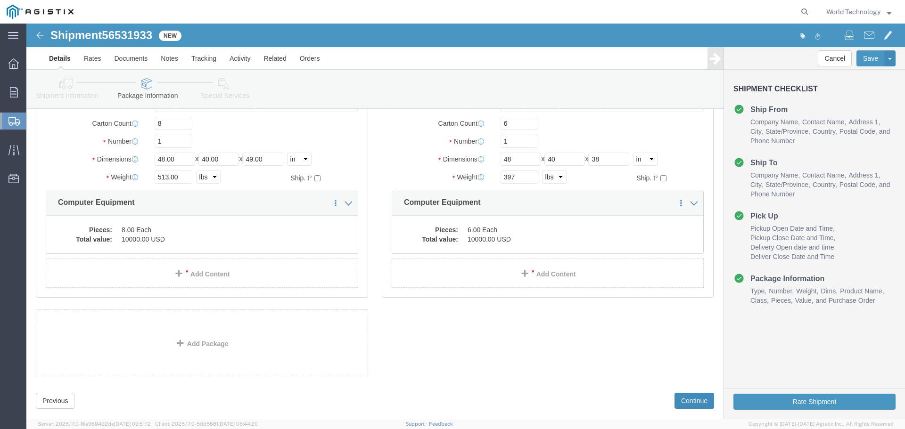
click button "Continue"
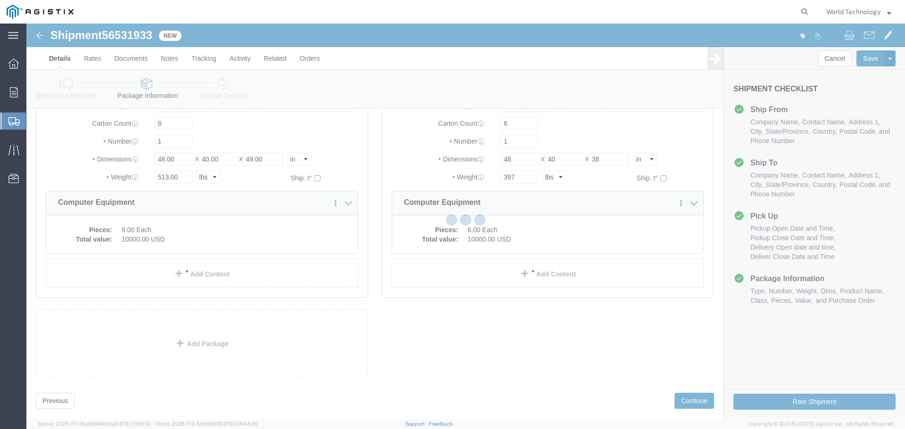
select select
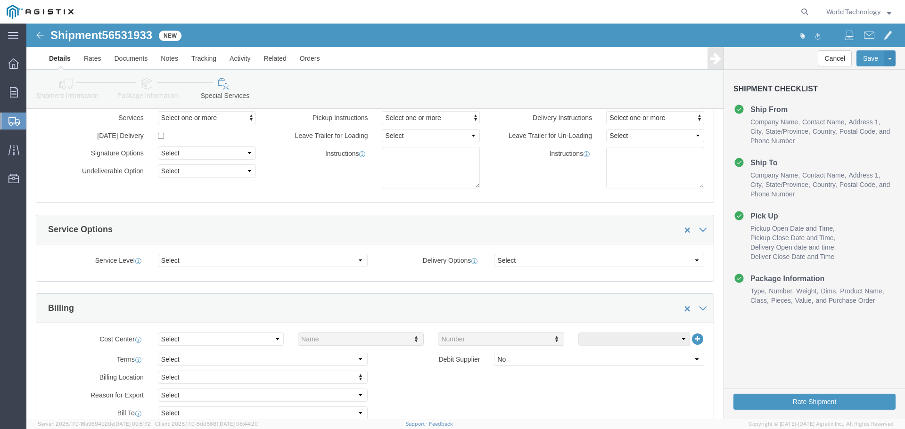
scroll to position [141, 0]
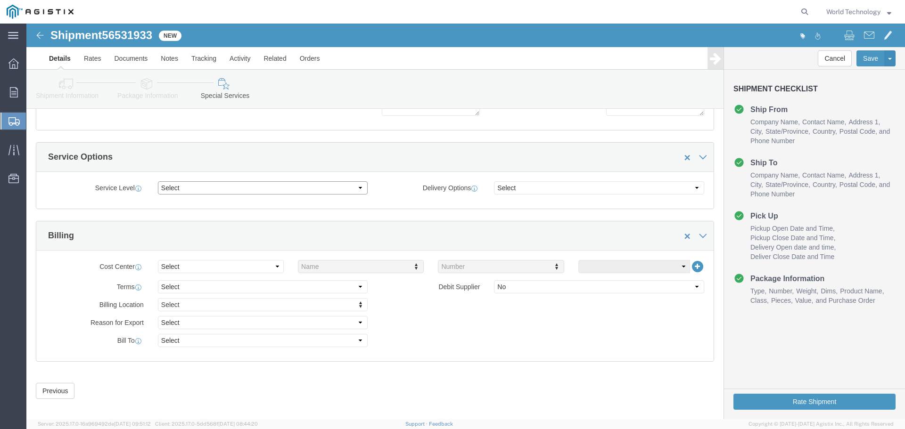
click select "Select 1 Day 2 Day 3-5 Day Economy 5+ Day"
select select "3-5 Day Economy"
click select "Select 1 Day 2 Day 3-5 Day Economy 5+ Day"
click select "Select ATA DTA DTD"
click div "Service Options"
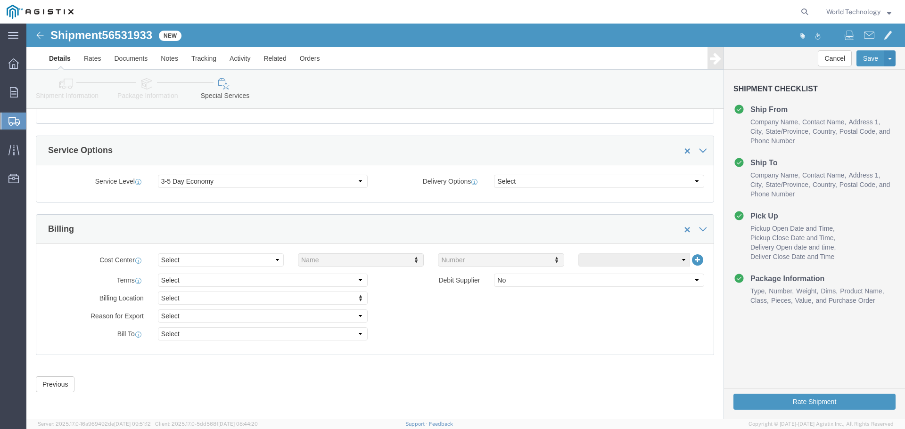
scroll to position [150, 0]
click button "Rate Shipment"
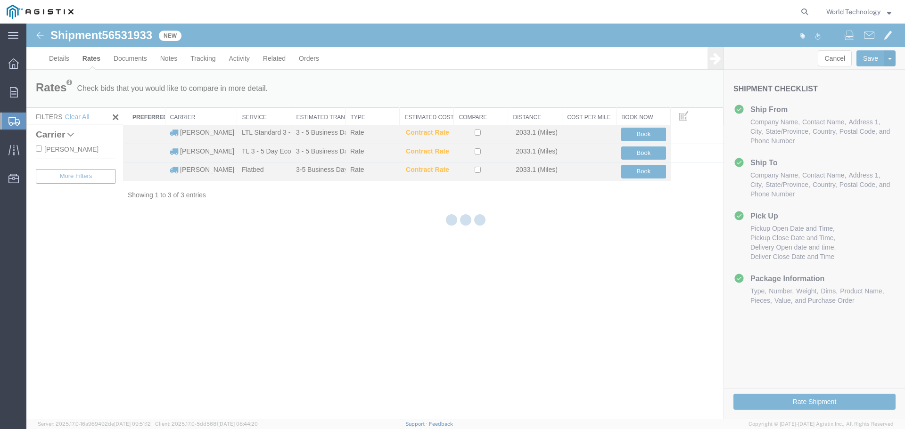
scroll to position [0, 0]
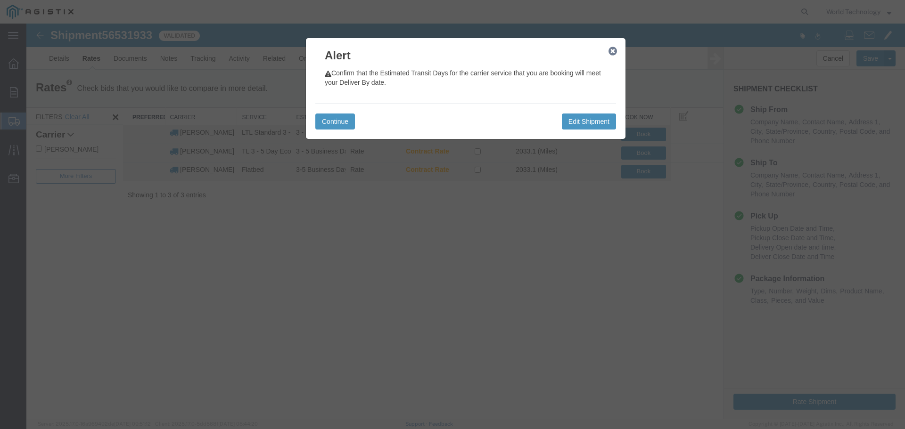
click at [344, 113] on div "Continue Edit Shipment" at bounding box center [465, 121] width 301 height 35
click at [339, 122] on button "Continue" at bounding box center [335, 122] width 40 height 16
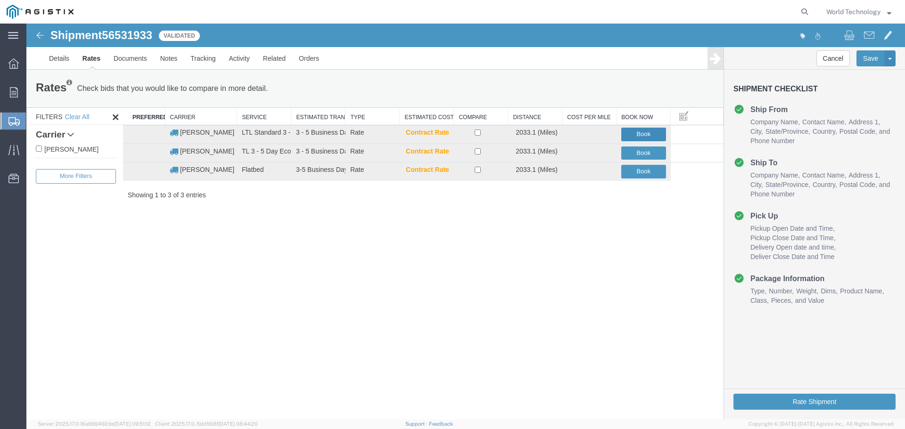
click at [633, 131] on button "Book" at bounding box center [643, 135] width 45 height 14
